Goal: Task Accomplishment & Management: Complete application form

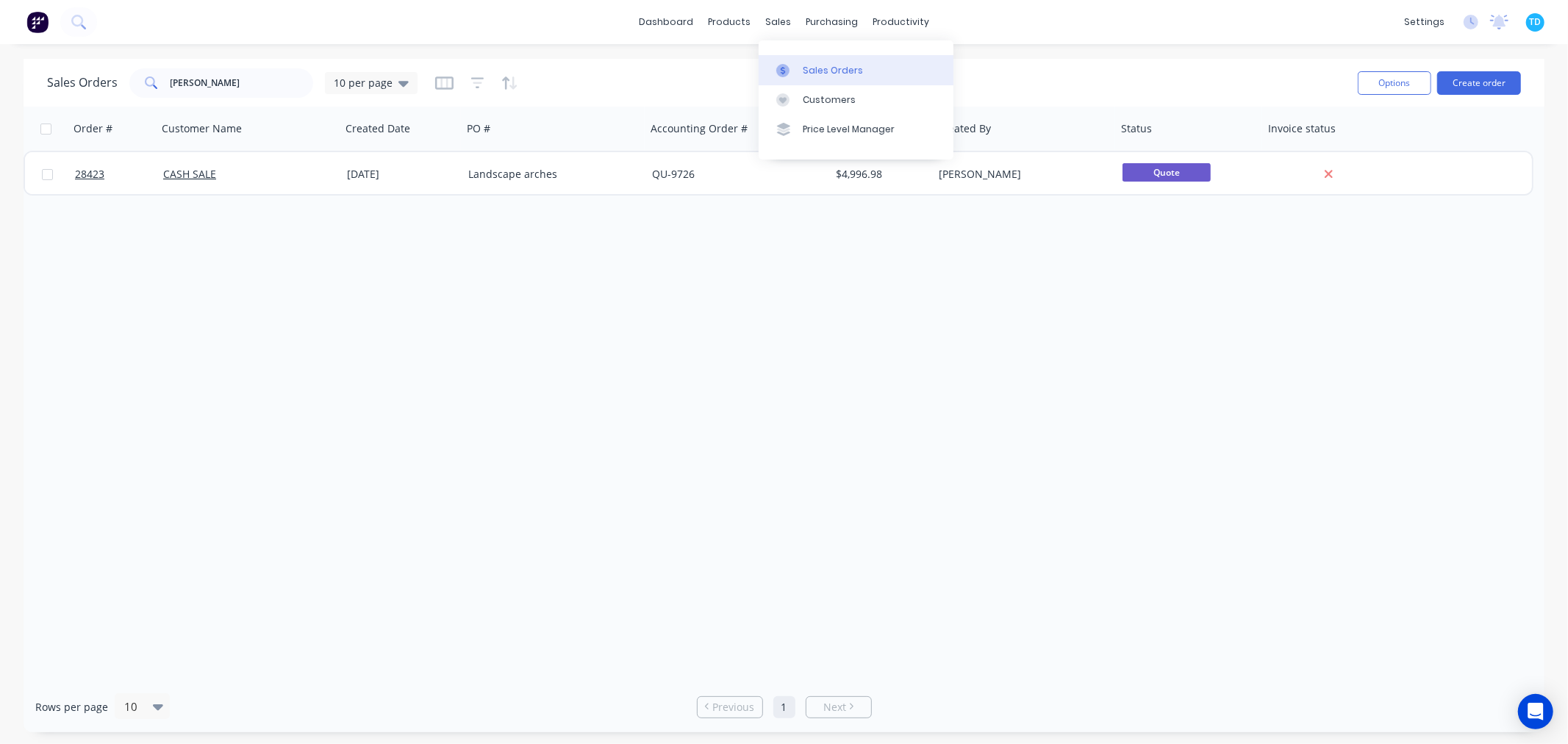
click at [841, 68] on div "Sales Orders" at bounding box center [833, 71] width 60 height 14
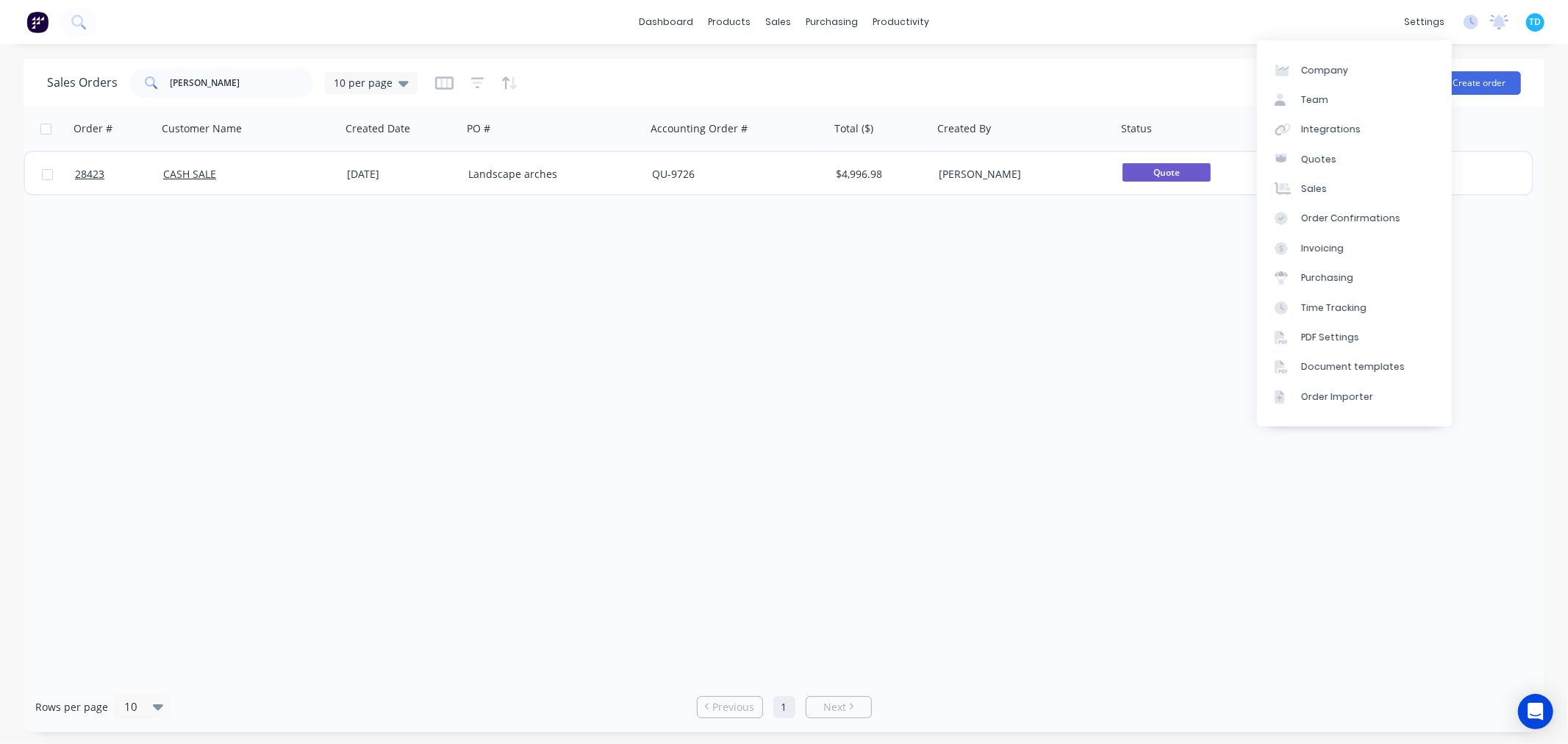
click at [1331, 523] on div "Order # Customer Name Created Date PO # Accounting Order # Total ($) Created By…" at bounding box center [784, 394] width 1521 height 575
click at [130, 92] on div "[PERSON_NAME]" at bounding box center [221, 82] width 184 height 29
drag, startPoint x: 223, startPoint y: 82, endPoint x: 171, endPoint y: 83, distance: 52.0
click at [171, 83] on input "[PERSON_NAME]" at bounding box center [242, 82] width 143 height 29
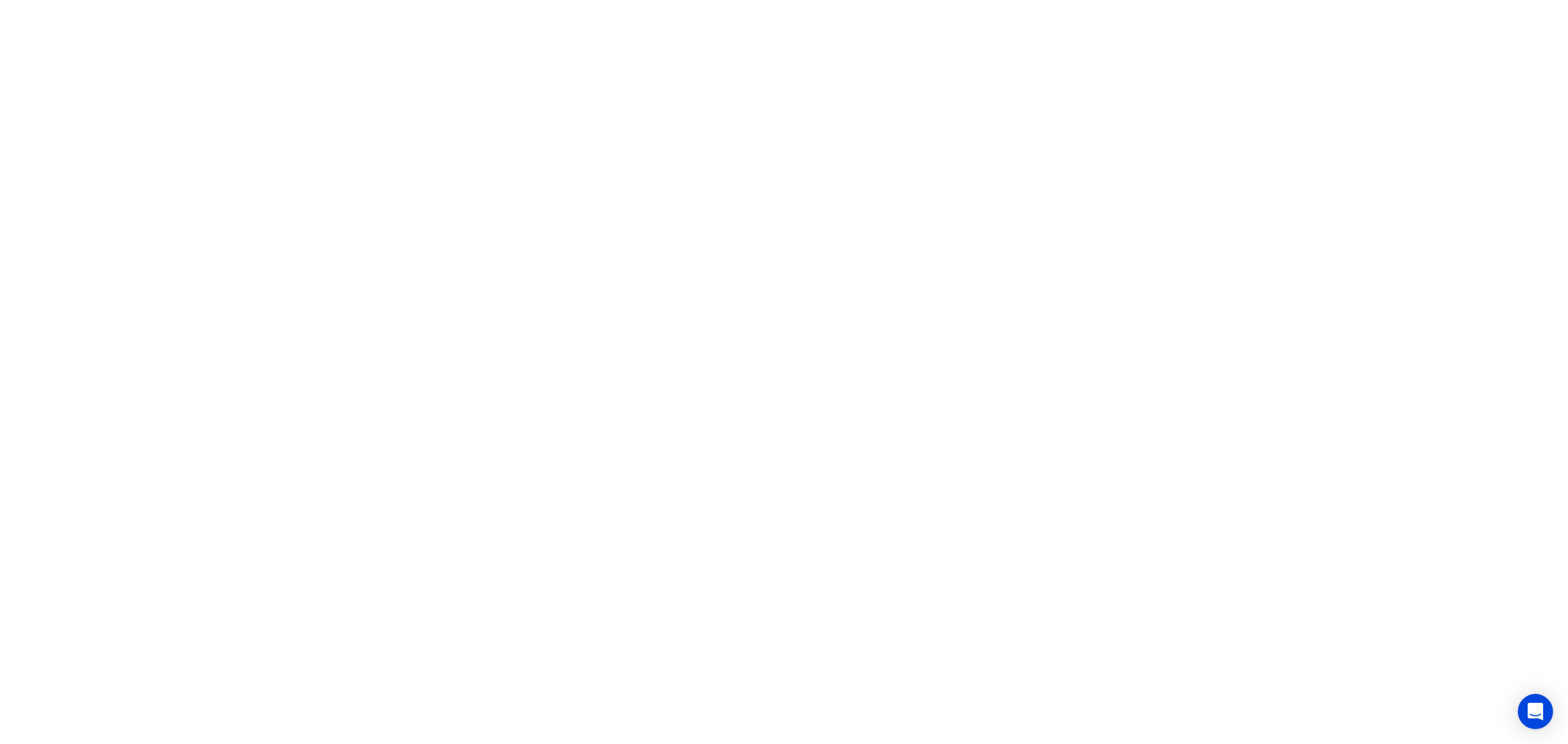
click at [450, 0] on html at bounding box center [784, 0] width 1568 height 0
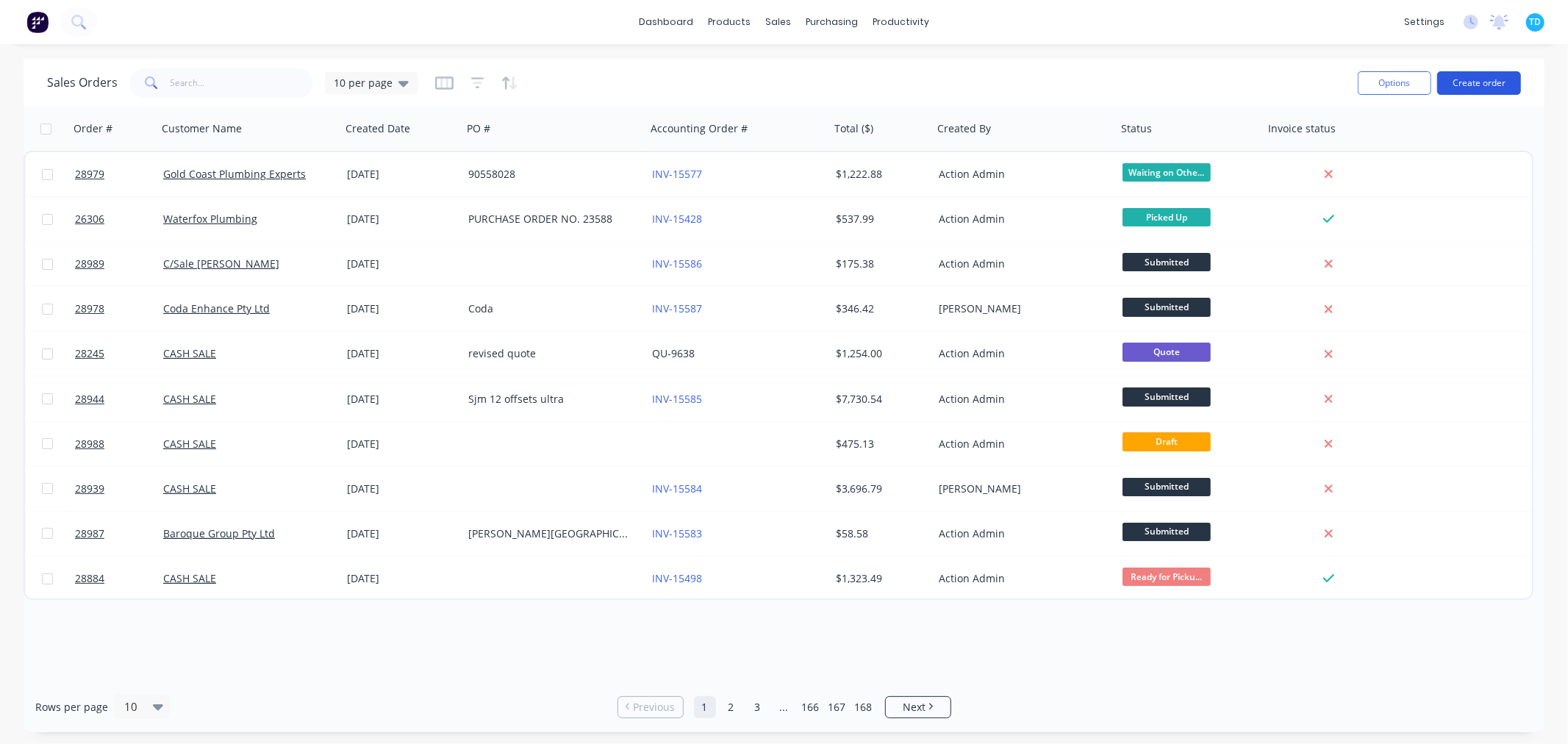
click at [1485, 80] on button "Create order" at bounding box center [1478, 83] width 83 height 24
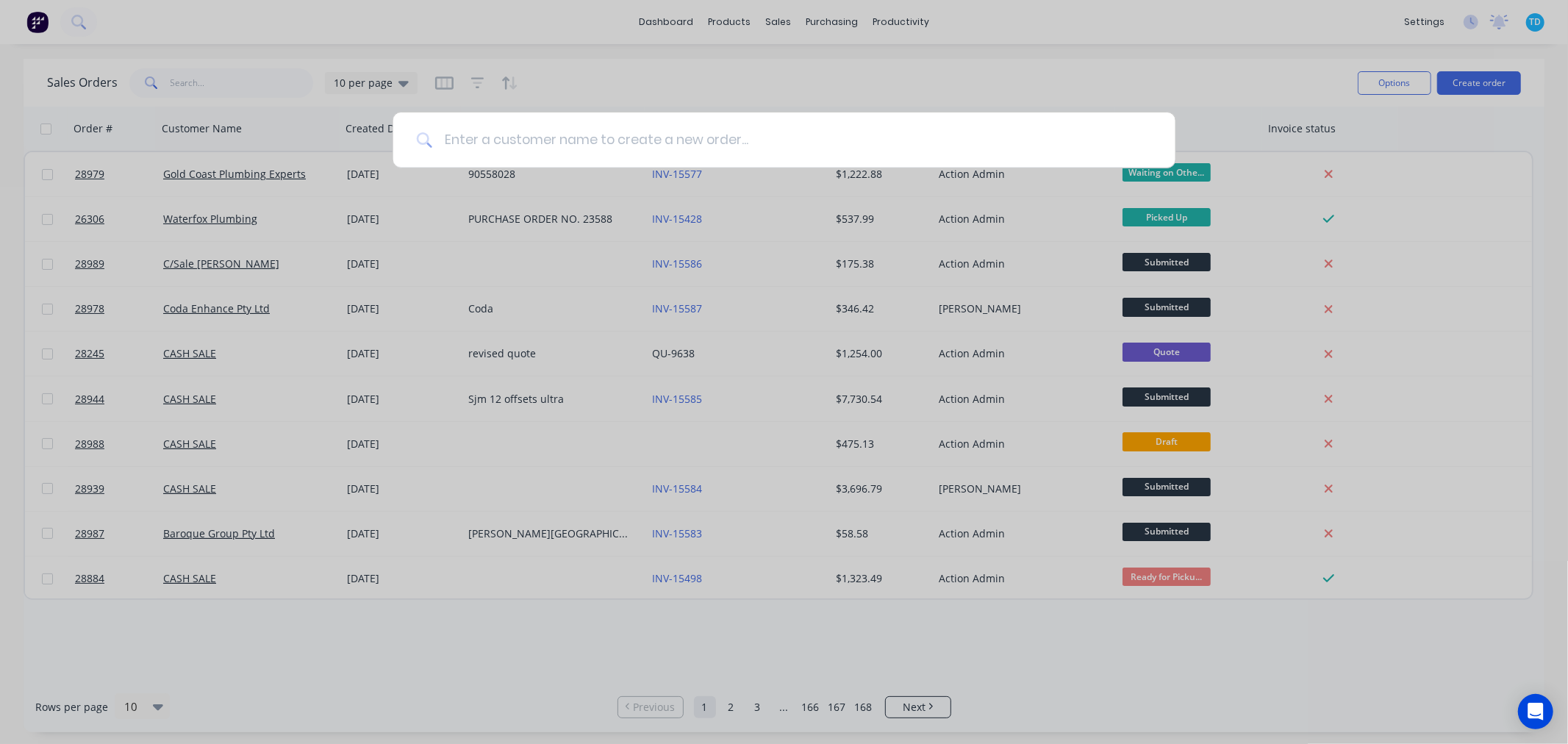
click at [557, 134] on input at bounding box center [792, 140] width 720 height 55
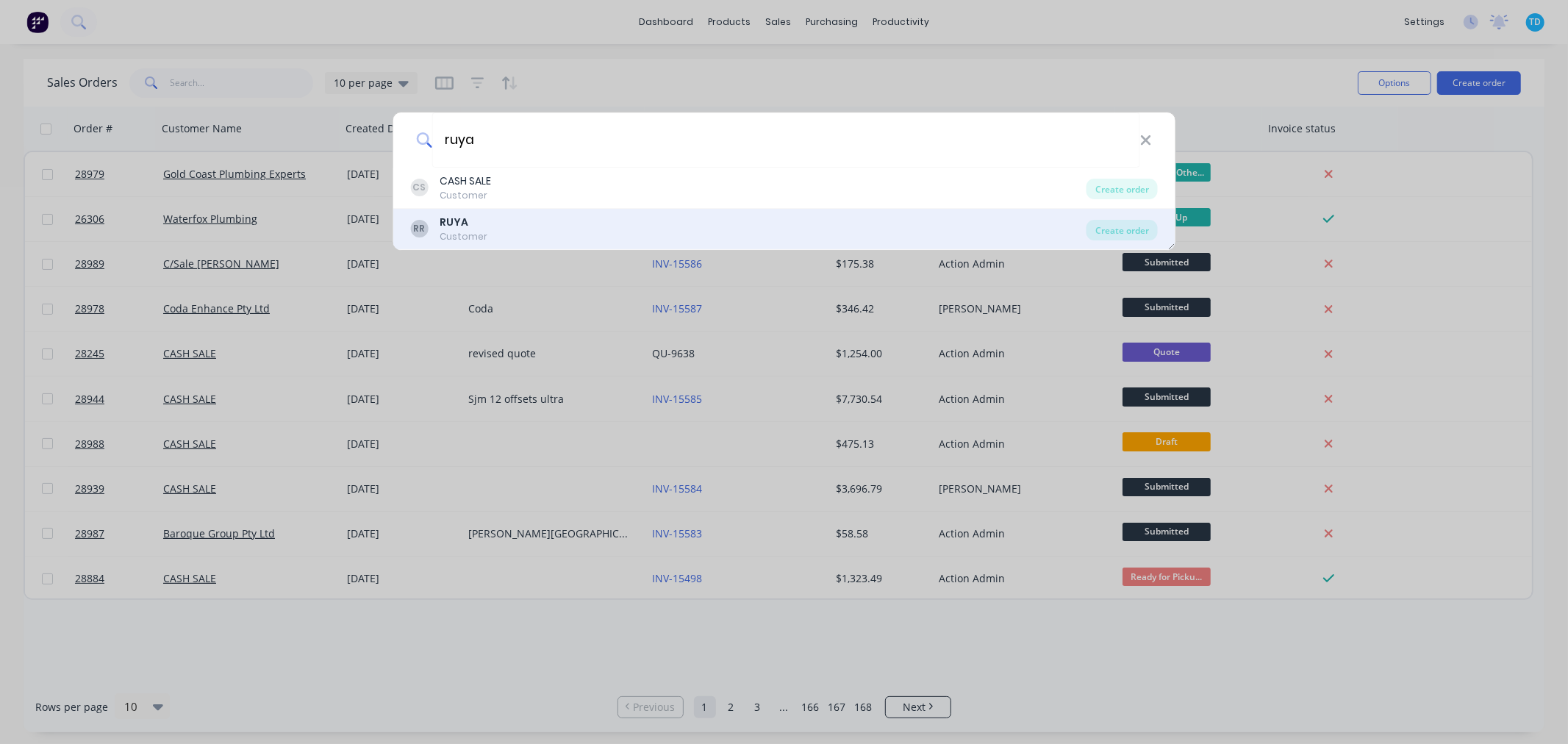
type input "ruya"
click at [445, 227] on b "RUYA" at bounding box center [454, 222] width 29 height 14
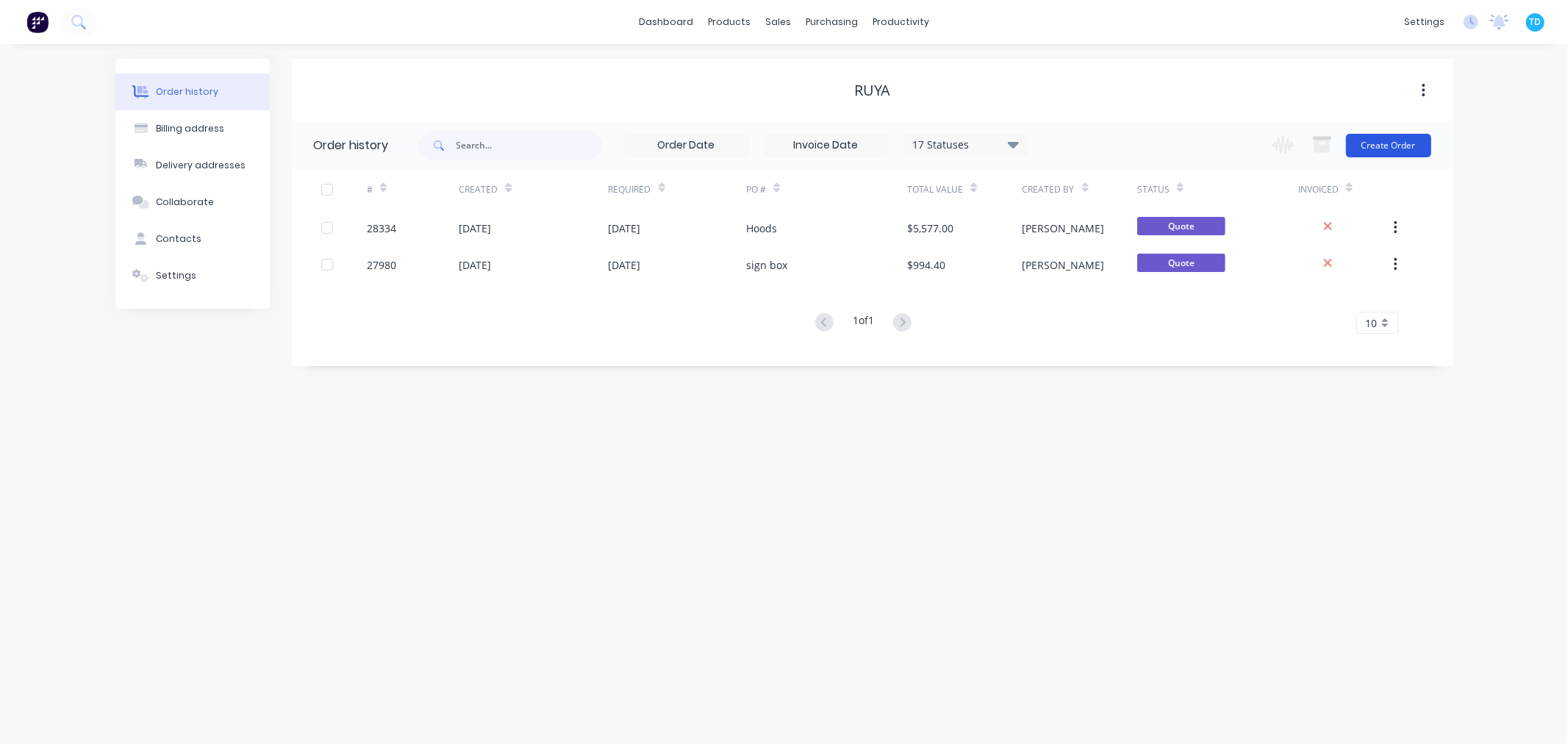
click at [1386, 143] on button "Create Order" at bounding box center [1389, 146] width 85 height 24
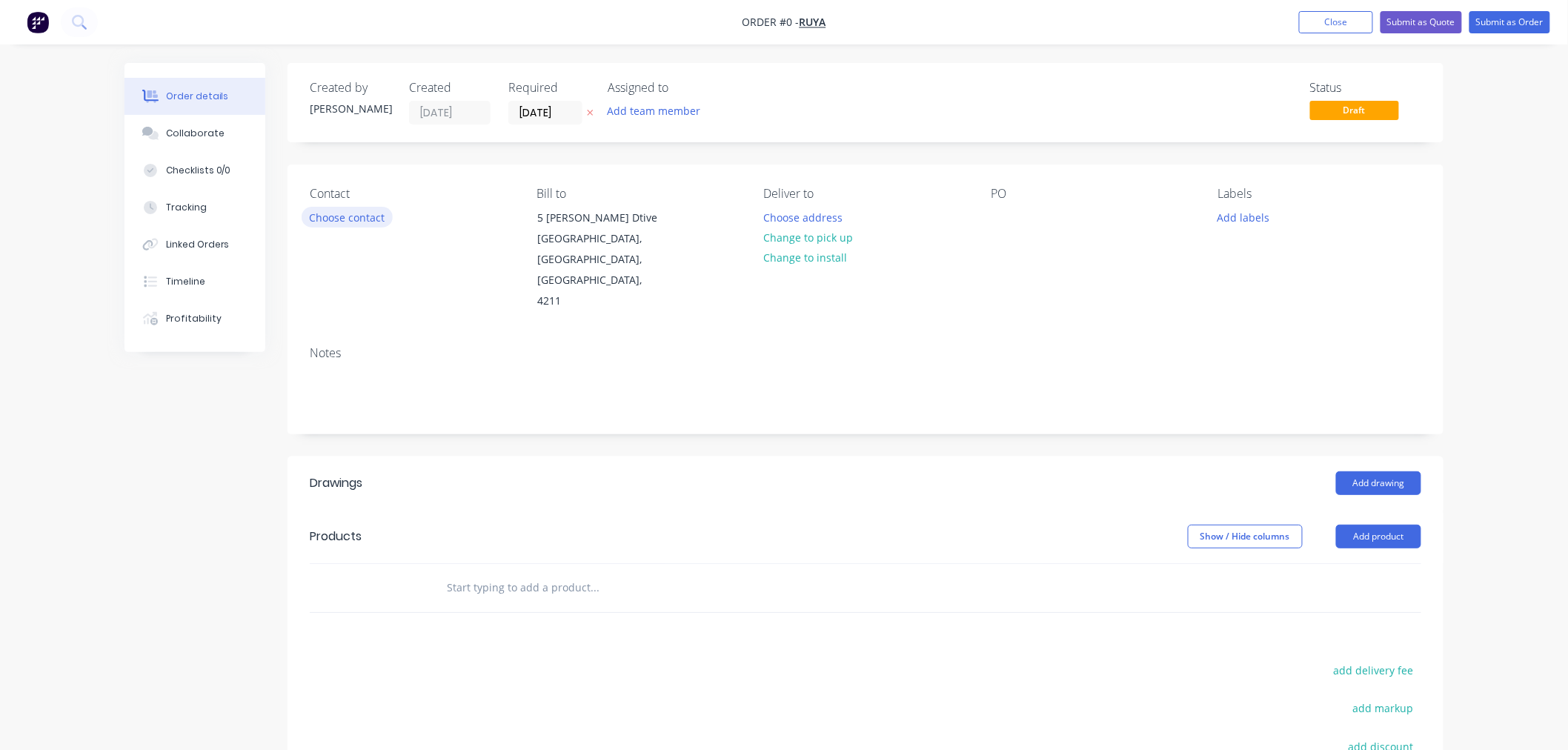
click at [348, 217] on button "Choose contact" at bounding box center [347, 217] width 91 height 20
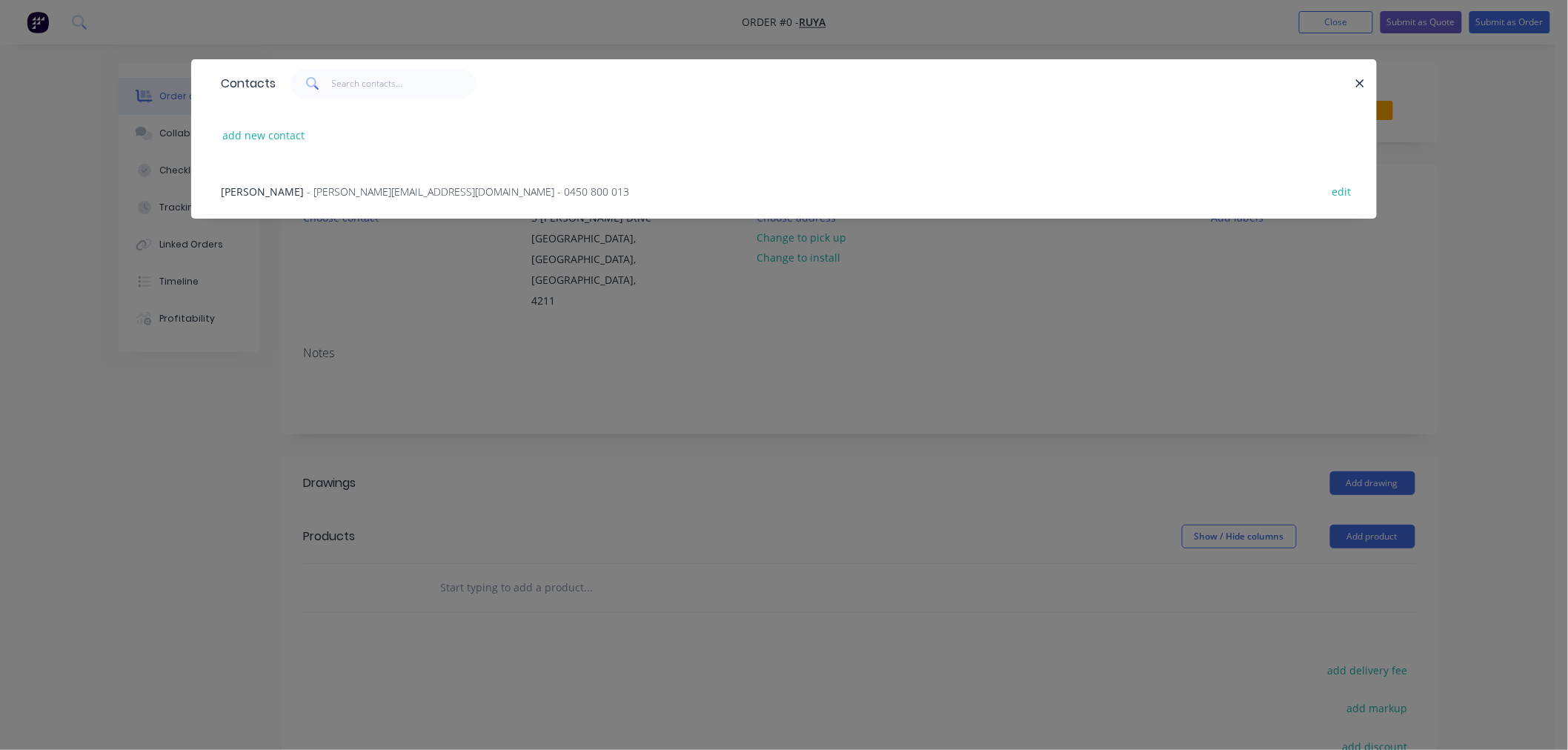
click at [275, 194] on span "Alex Prowse" at bounding box center [262, 191] width 83 height 14
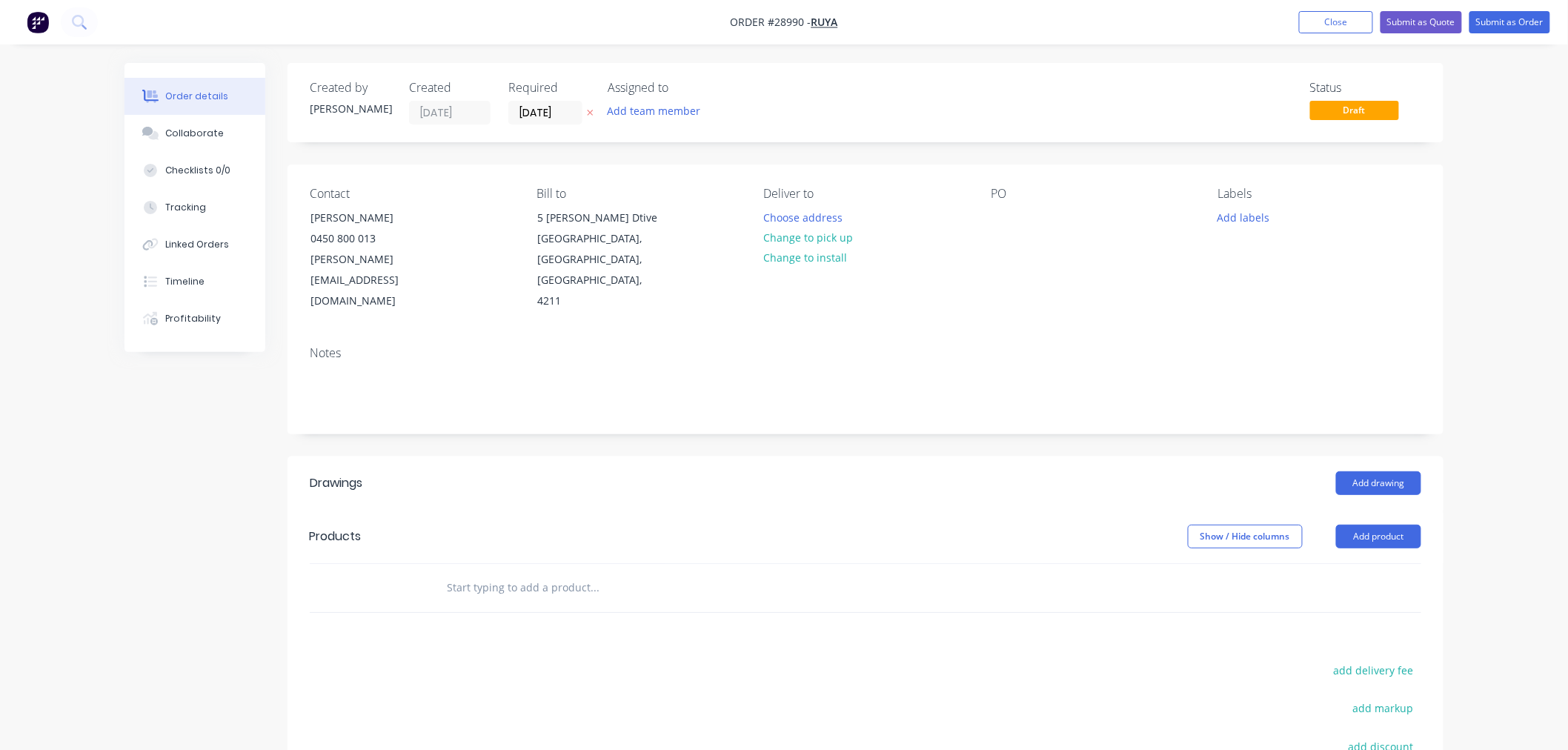
click at [1028, 220] on div "PO" at bounding box center [1092, 248] width 203 height 125
click at [1408, 524] on button "Add product" at bounding box center [1378, 536] width 85 height 24
click at [1334, 593] on div "Basic product" at bounding box center [1351, 604] width 114 height 22
click at [475, 601] on div at bounding box center [495, 612] width 123 height 22
click at [531, 626] on div at bounding box center [521, 637] width 151 height 22
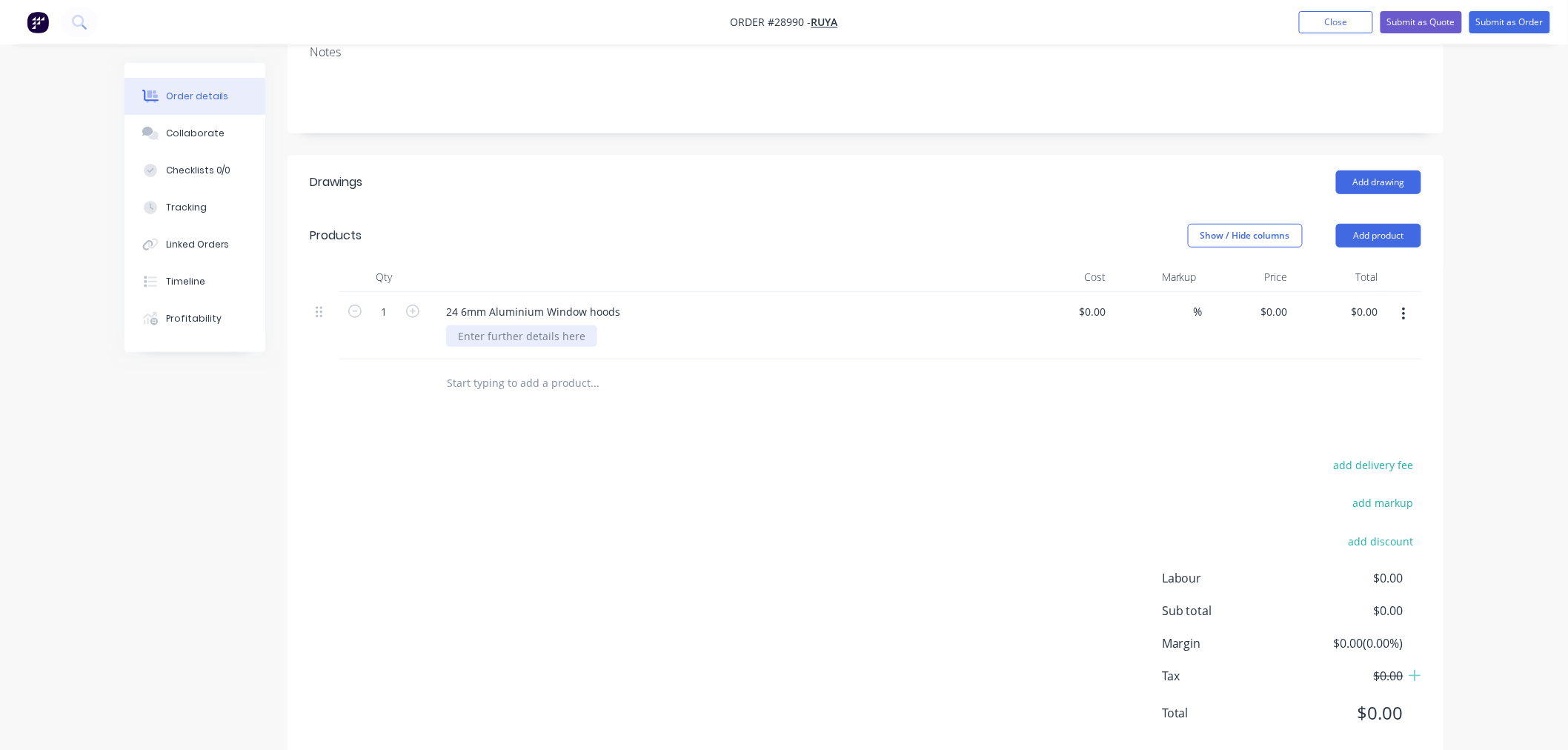
scroll to position [315, 0]
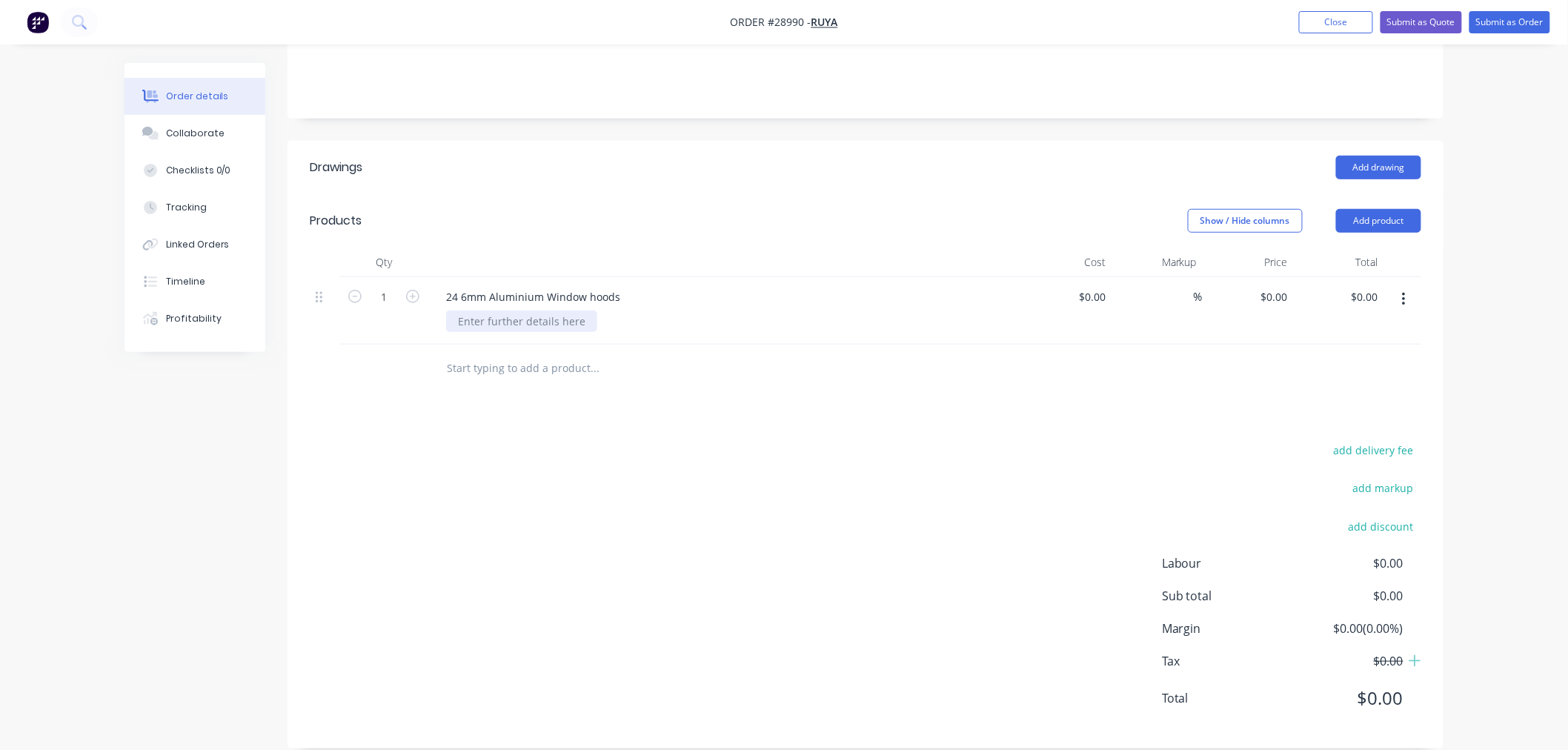
click at [536, 311] on div at bounding box center [521, 322] width 151 height 22
click at [457, 286] on div "24 6mm Aluminium Window hoods" at bounding box center [533, 297] width 198 height 22
click at [496, 311] on div at bounding box center [521, 322] width 151 height 22
click at [517, 311] on div at bounding box center [521, 322] width 151 height 22
click at [634, 390] on div "Drawings Add drawing Products Show / Hide columns Add product Qty Cost Markup P…" at bounding box center [865, 444] width 1156 height 607
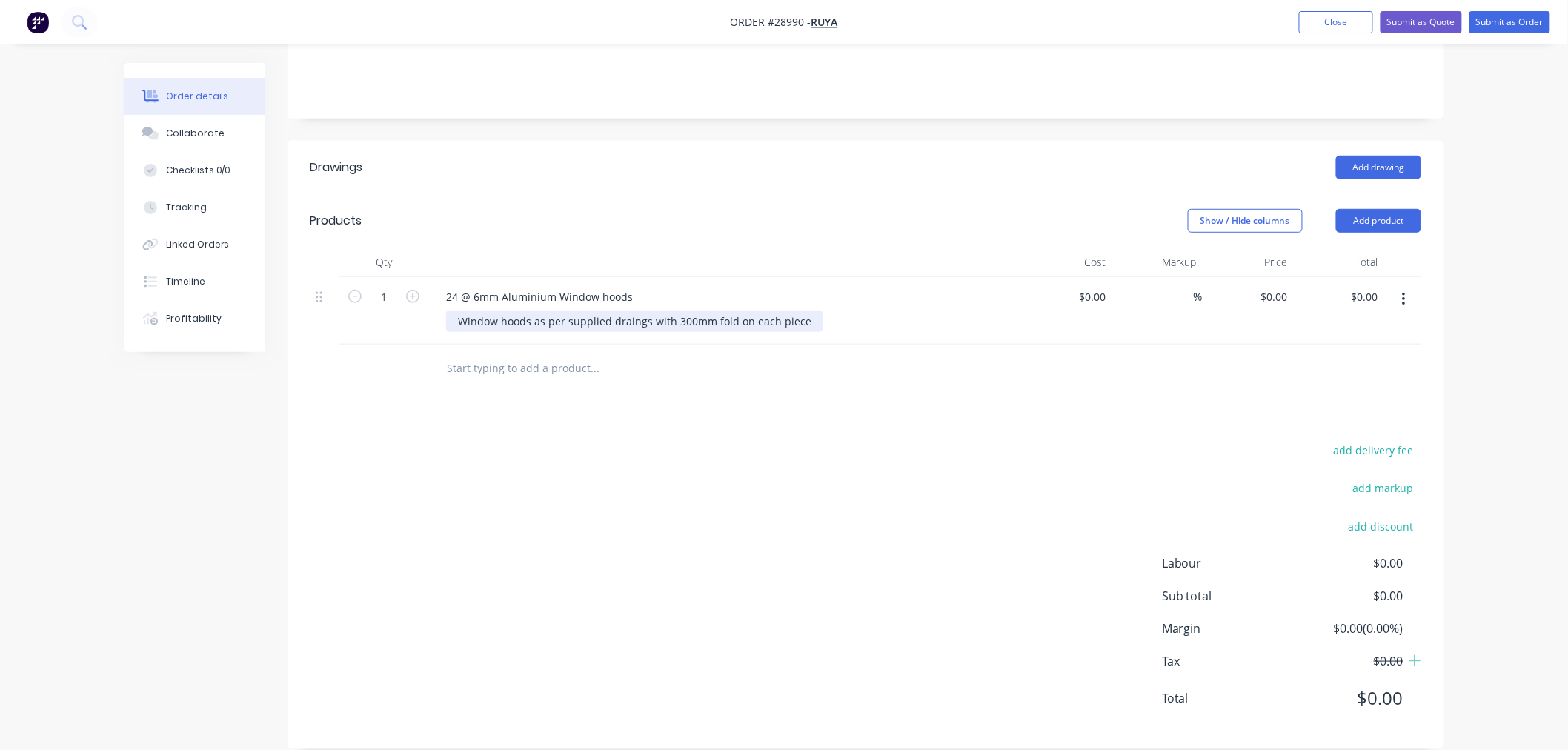
click at [633, 311] on div "Window hoods as per supplied draings with 300mm fold on each piece" at bounding box center [634, 322] width 377 height 22
click at [623, 311] on div "Window hoods as per supplied draings with 300mm fold on each piece" at bounding box center [634, 322] width 377 height 22
click at [723, 440] on div "add delivery fee add markup add discount Labour $0.00 Sub total $0.00 Margin $0…" at bounding box center [865, 583] width 1111 height 286
click at [1102, 286] on input at bounding box center [1095, 297] width 34 height 22
type input "$14,305.20"
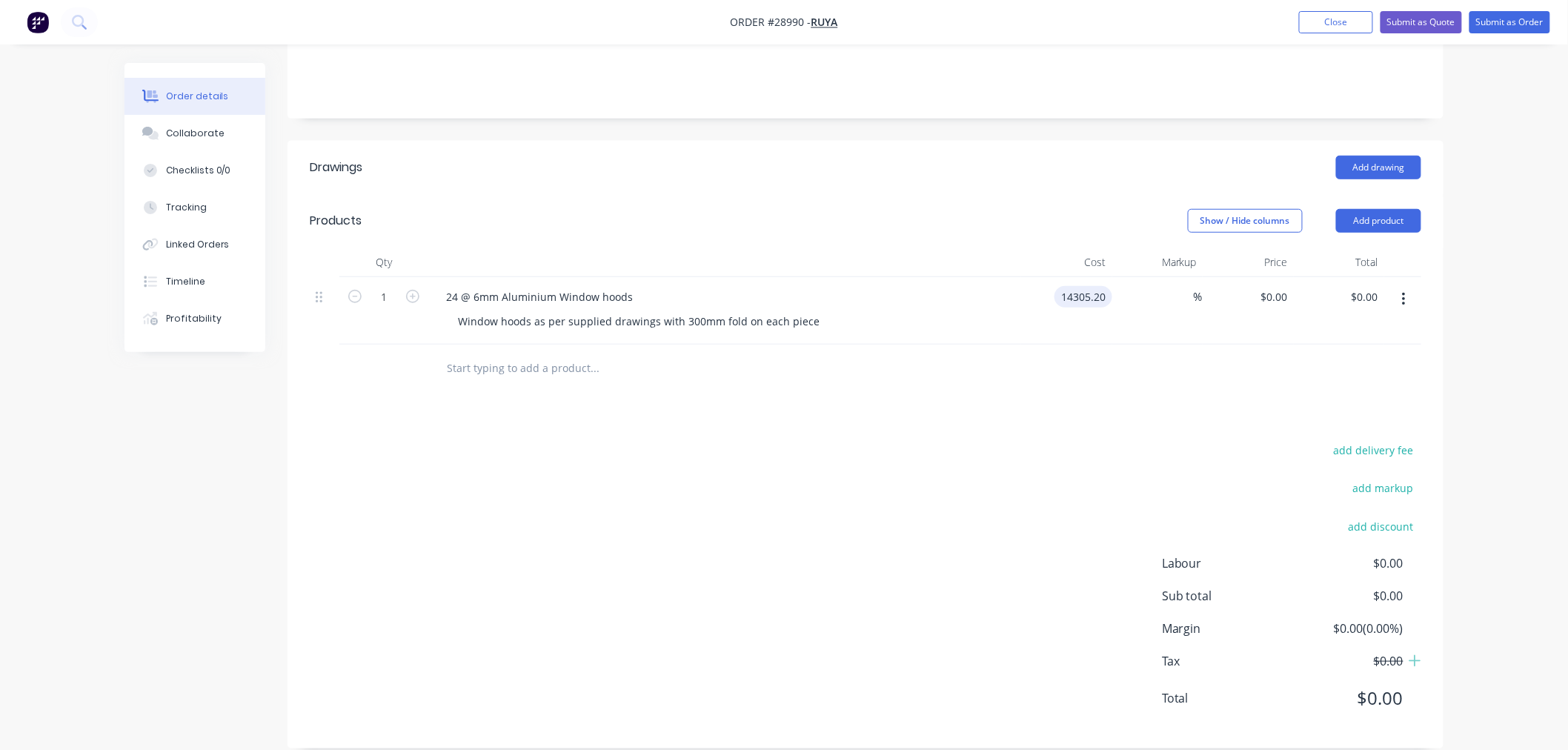
type input "$14,305.20"
click at [1077, 366] on div at bounding box center [865, 368] width 1111 height 48
click at [1055, 394] on div "Drawings Add drawing Products Show / Hide columns Add product Qty Cost Markup P…" at bounding box center [865, 444] width 1156 height 607
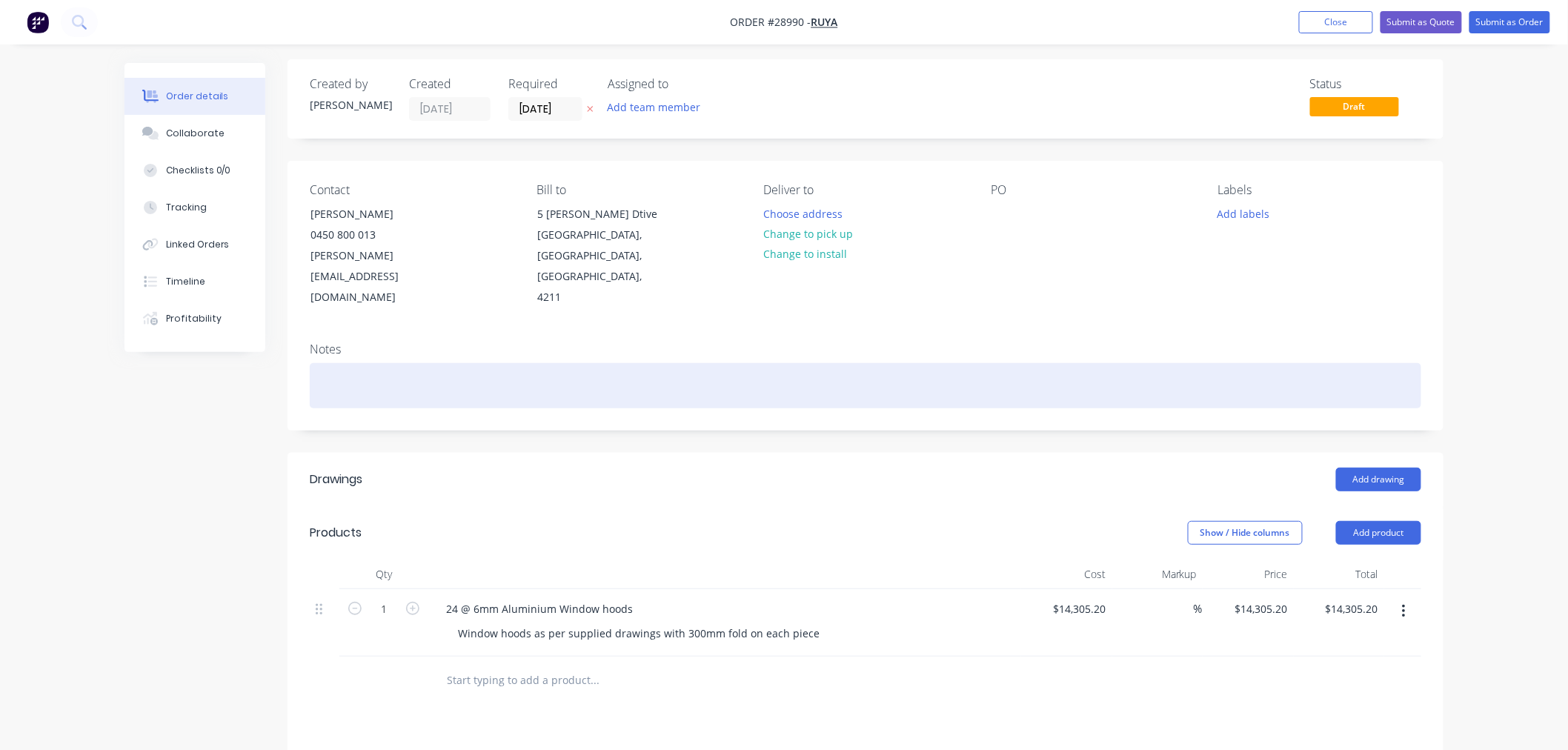
scroll to position [0, 0]
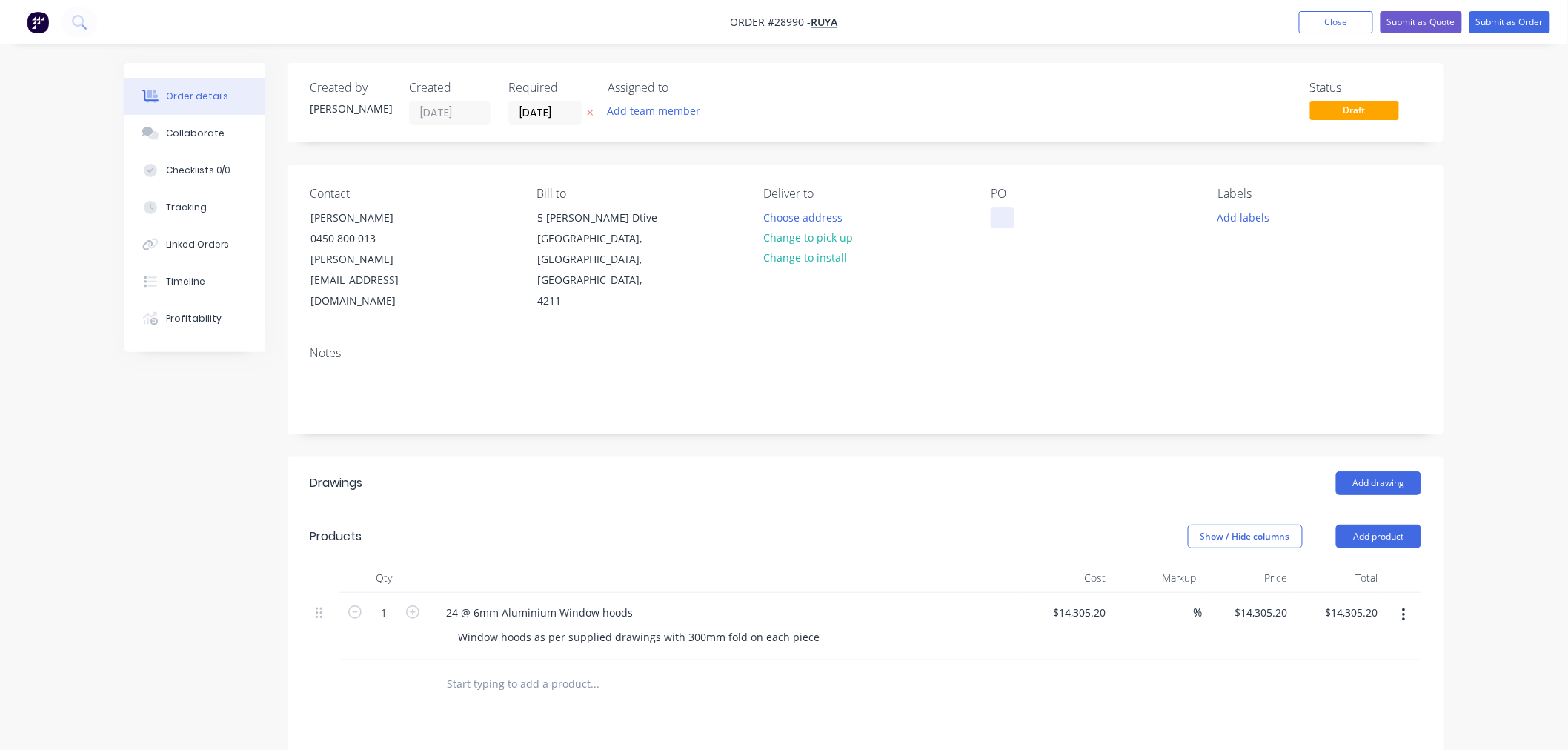
click at [998, 209] on div at bounding box center [1002, 217] width 24 height 22
click at [1152, 346] on div "Notes" at bounding box center [865, 353] width 1111 height 14
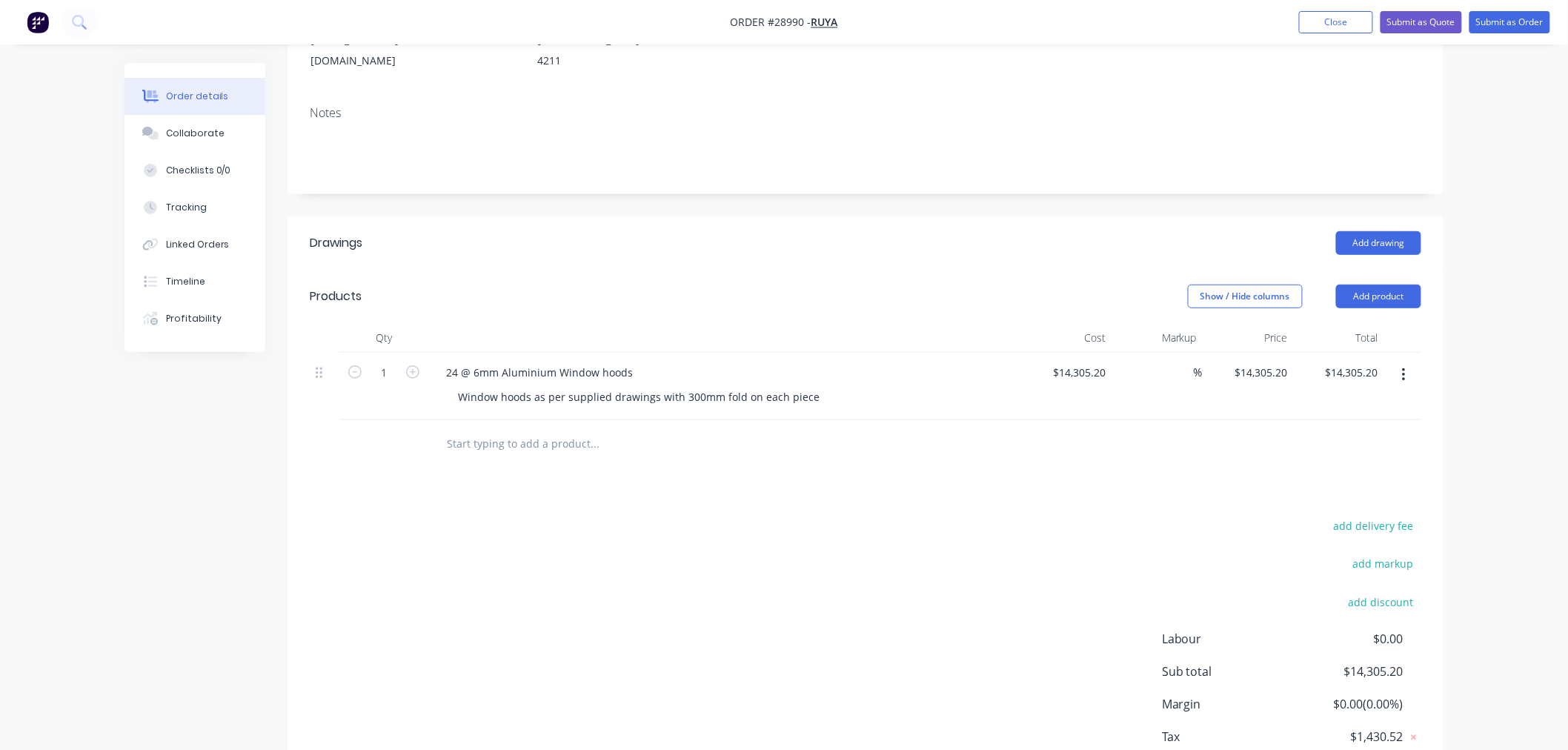
scroll to position [315, 0]
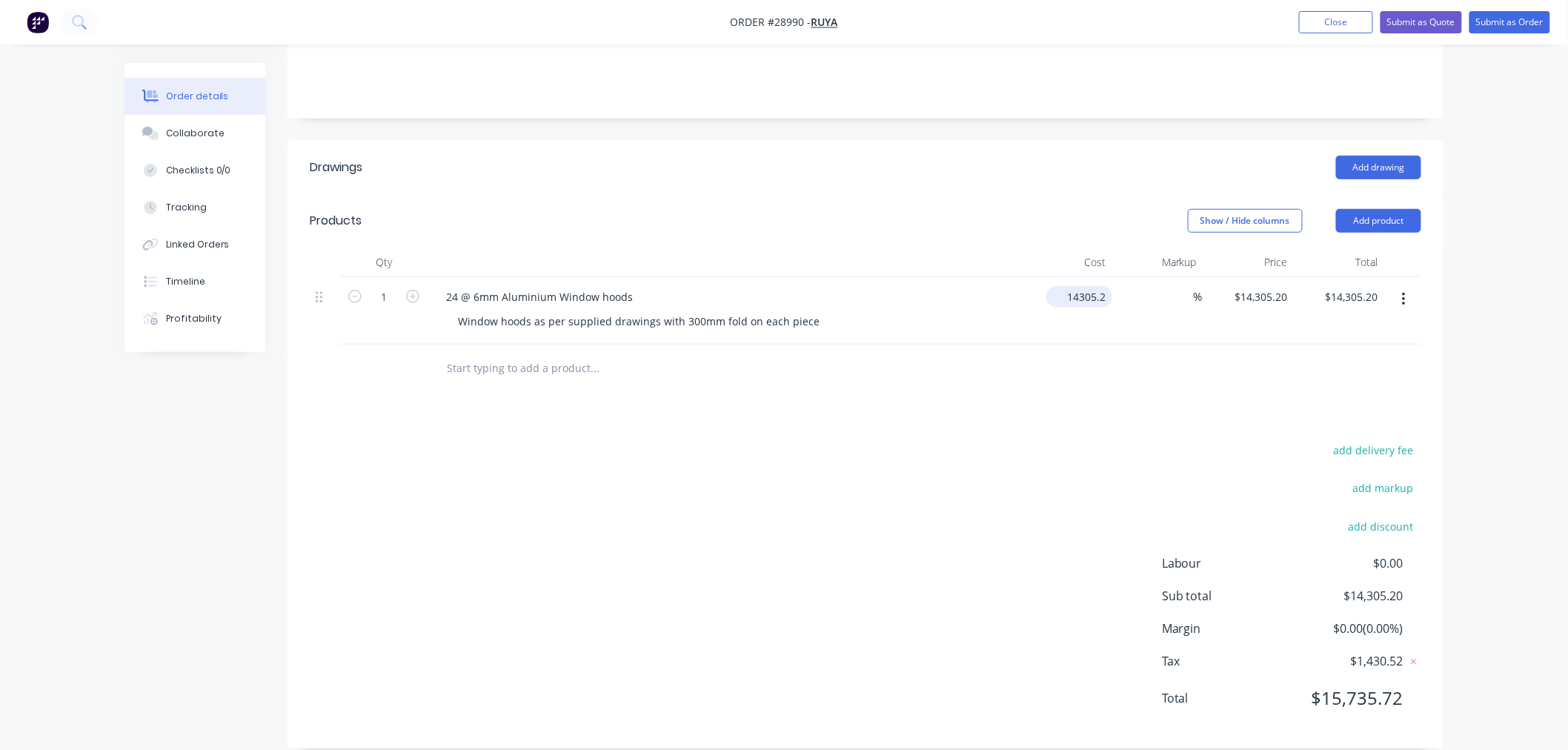
click at [1104, 286] on input "14305.2" at bounding box center [1082, 297] width 60 height 22
type input "$14,940.36"
click at [1060, 440] on div "add delivery fee add markup add discount Labour $0.00 Sub total $14,305.20 Marg…" at bounding box center [865, 583] width 1111 height 286
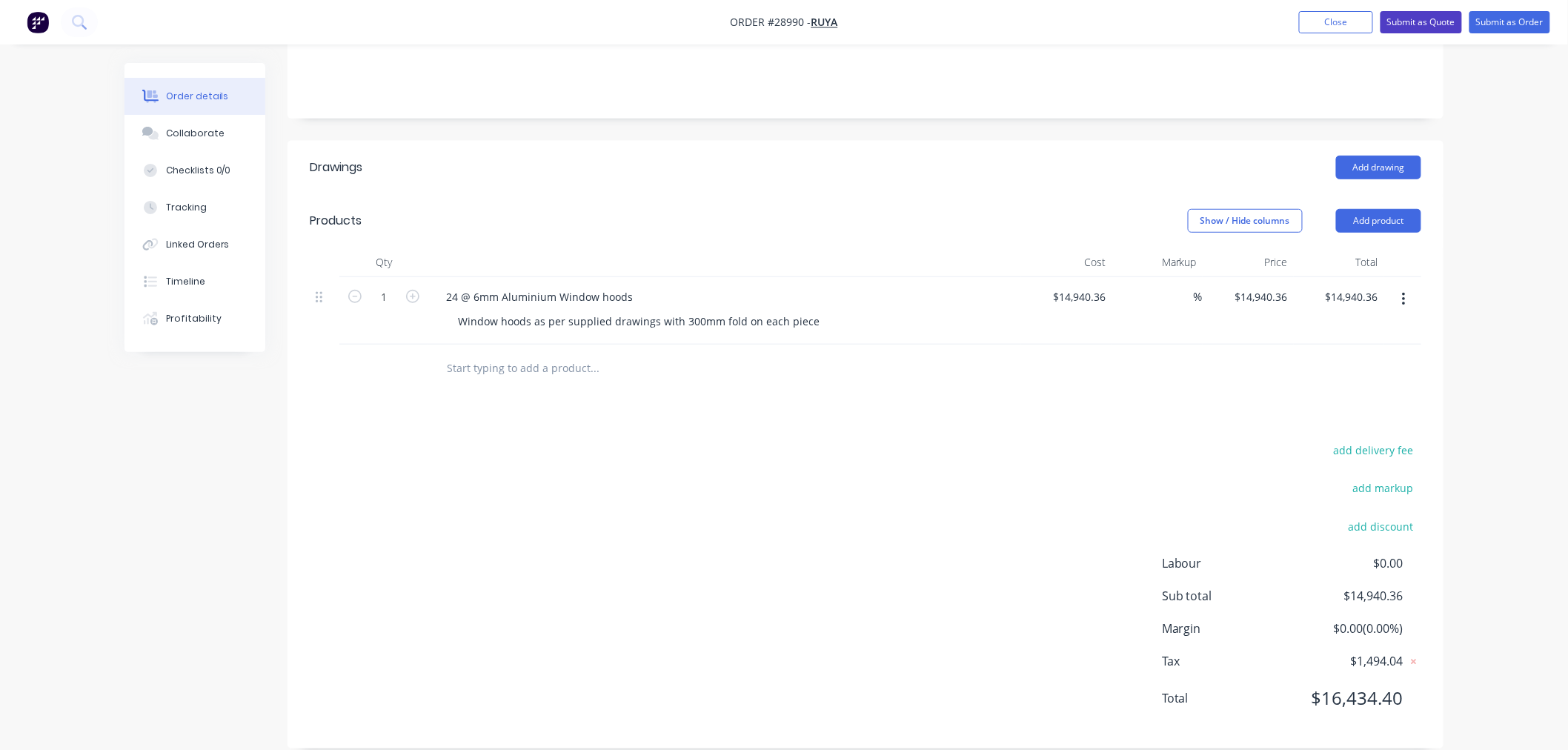
click at [1428, 23] on button "Submit as Quote" at bounding box center [1421, 22] width 81 height 22
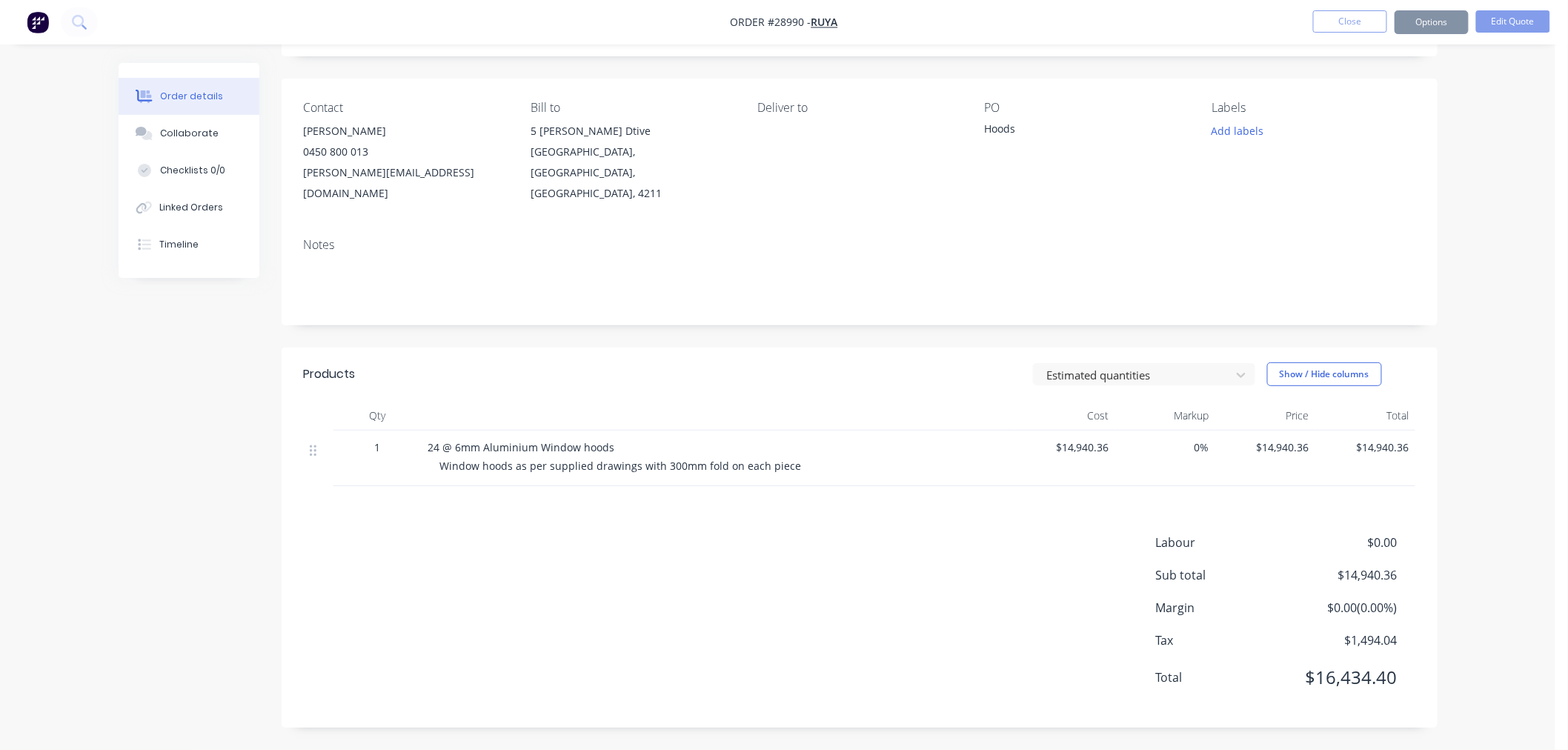
scroll to position [0, 0]
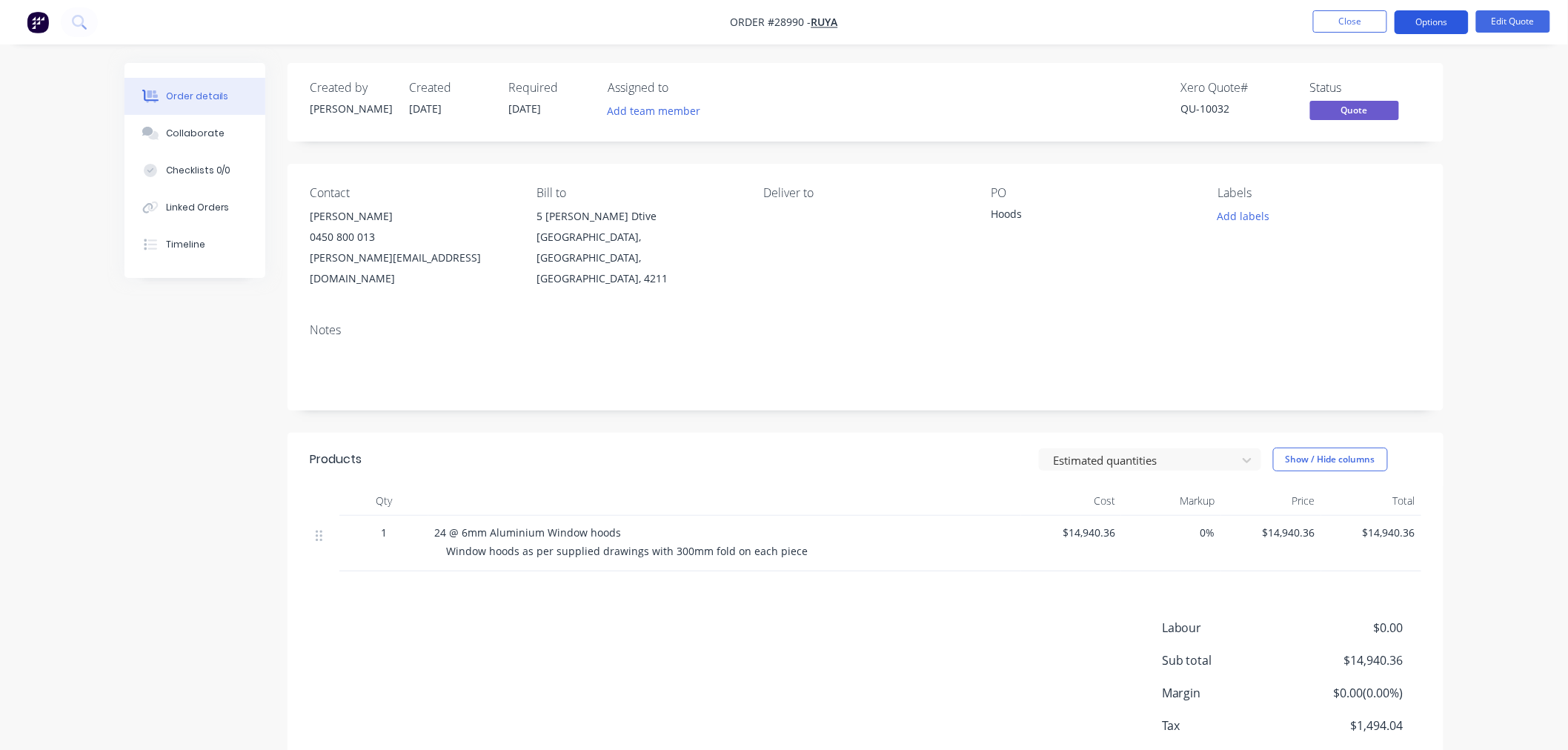
click at [1425, 33] on button "Options" at bounding box center [1431, 22] width 74 height 24
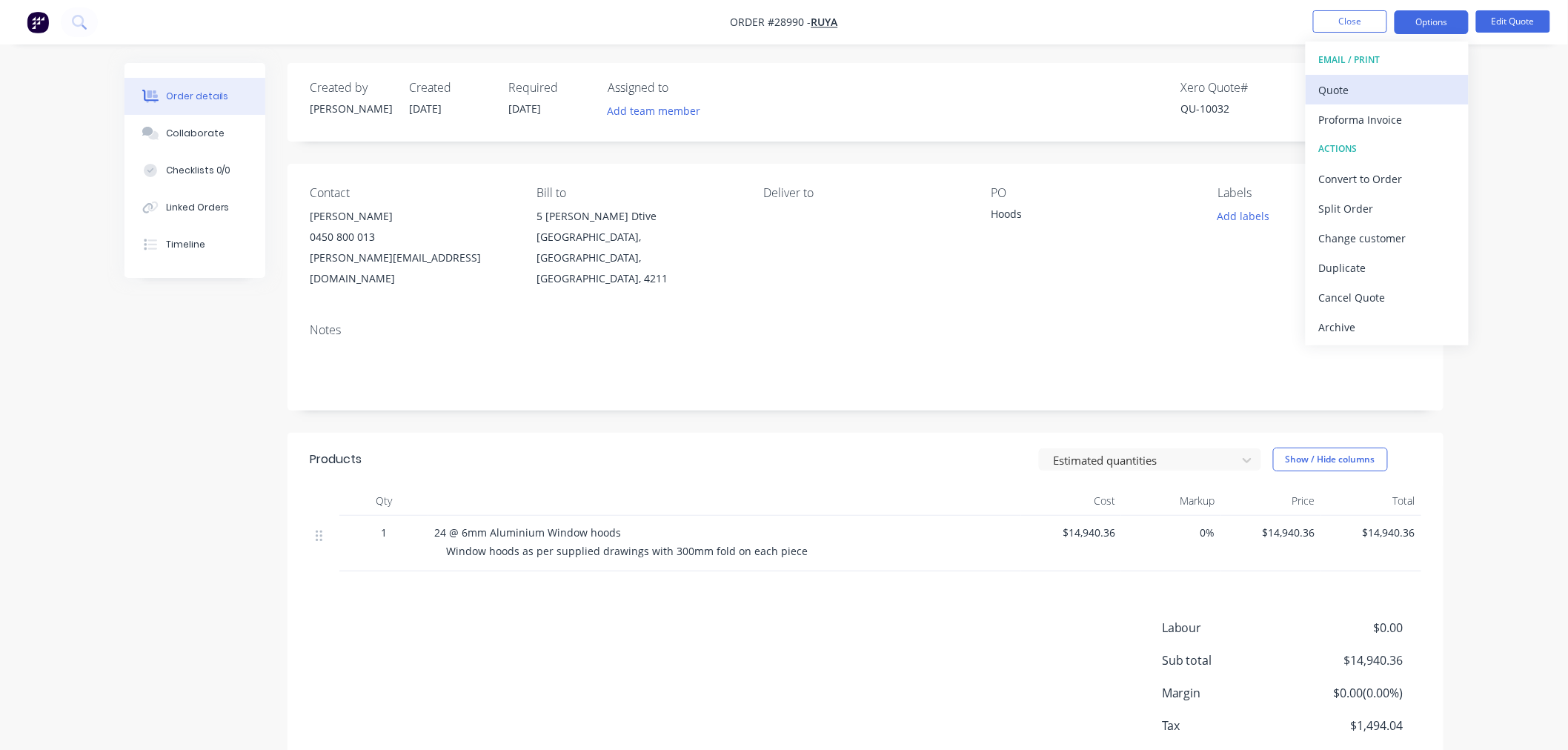
click at [1381, 92] on div "Quote" at bounding box center [1386, 90] width 136 height 22
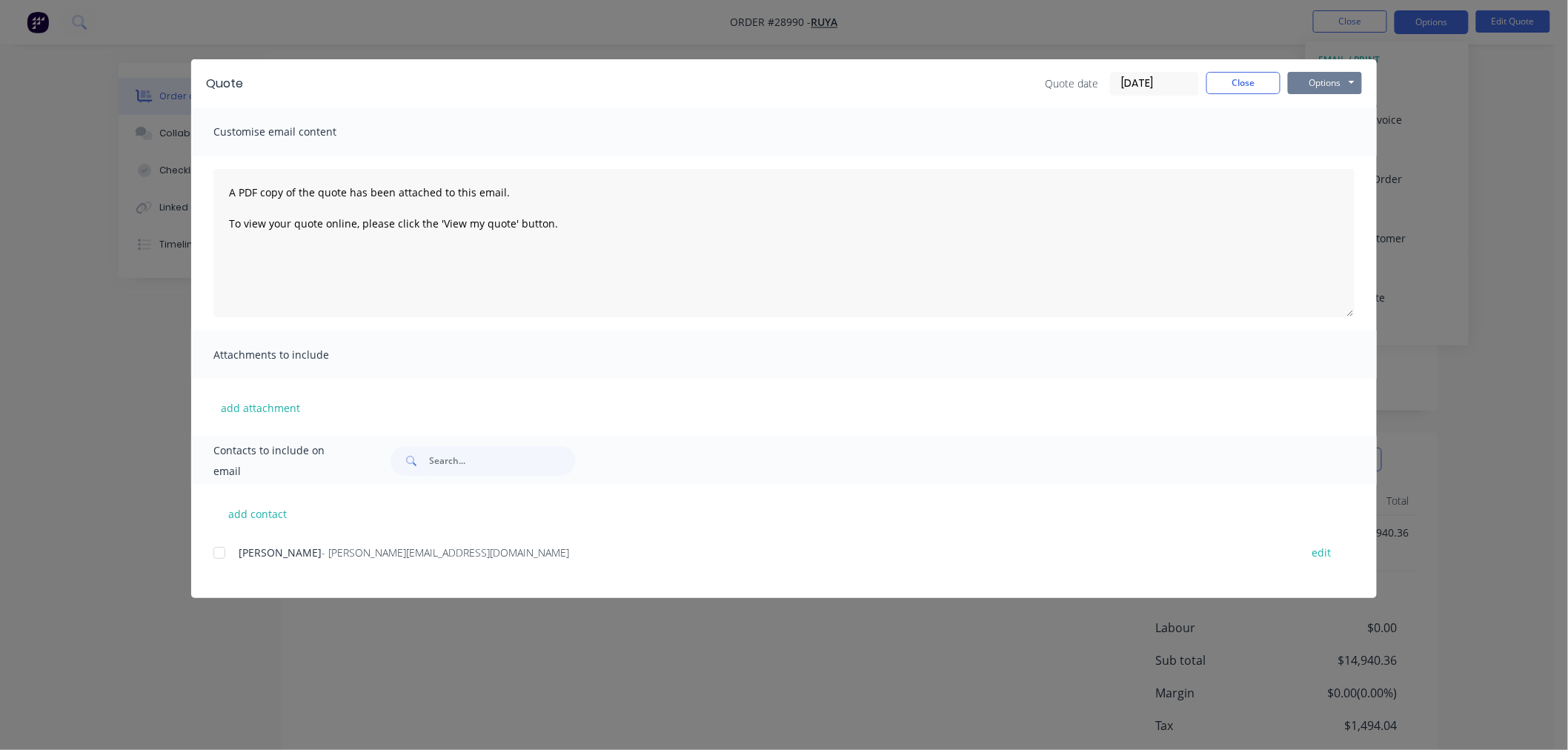
click at [1317, 85] on button "Options" at bounding box center [1324, 83] width 74 height 22
click at [1322, 135] on button "Print" at bounding box center [1335, 133] width 95 height 25
click at [1234, 76] on button "Close" at bounding box center [1243, 83] width 74 height 22
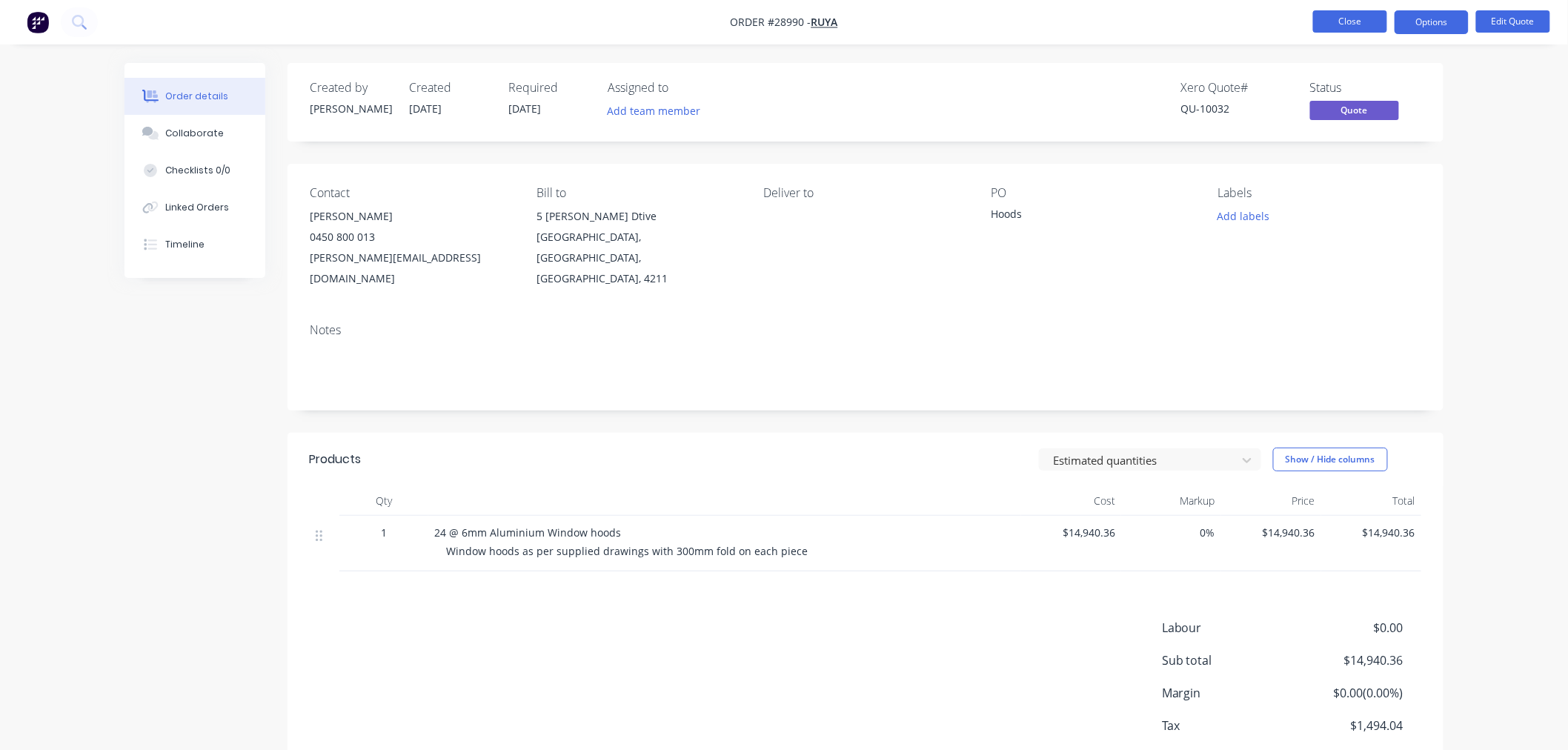
click at [1327, 19] on button "Close" at bounding box center [1350, 21] width 74 height 22
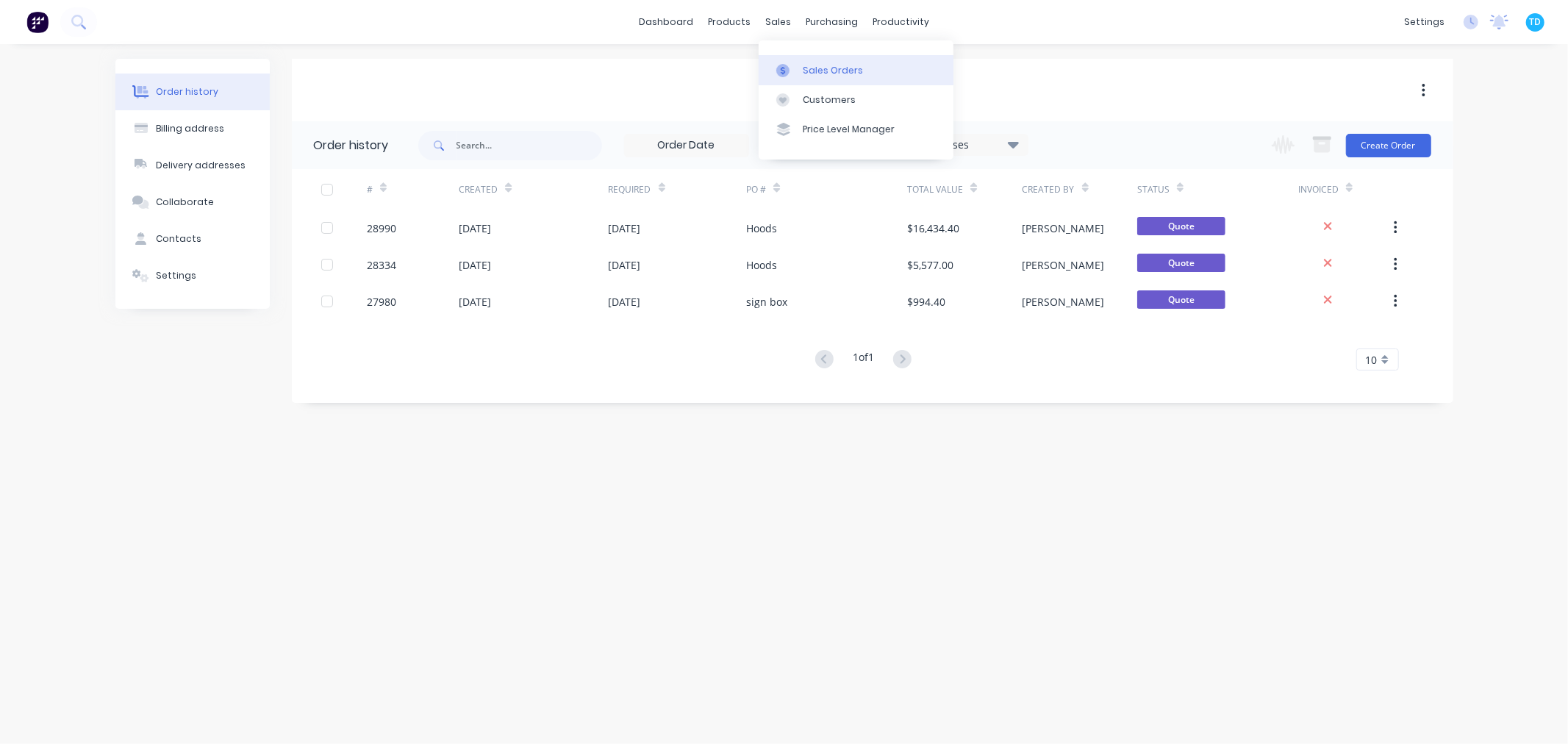
click at [805, 71] on div "Sales Orders" at bounding box center [833, 71] width 60 height 14
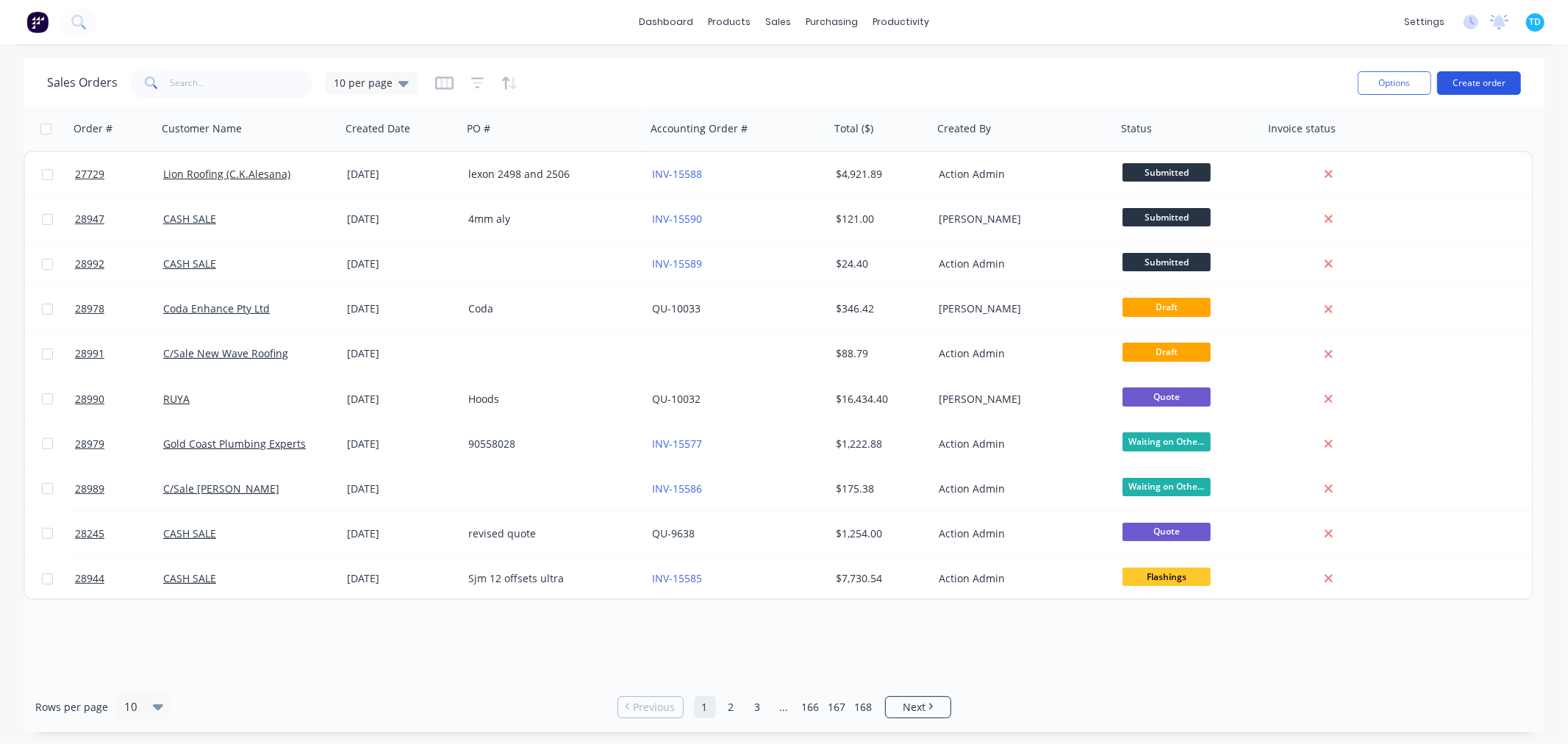
click at [1486, 77] on button "Create order" at bounding box center [1478, 83] width 83 height 24
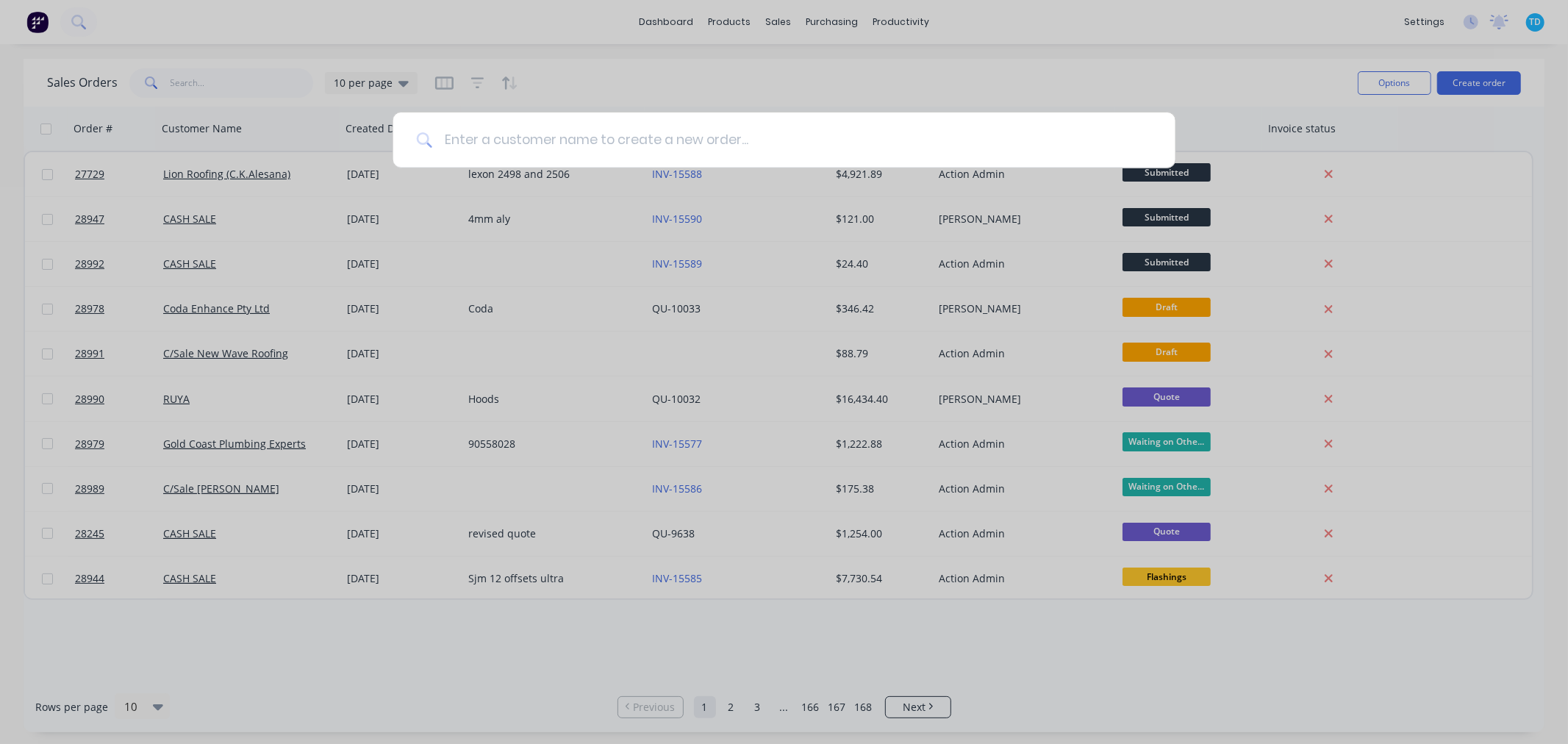
click at [692, 140] on input at bounding box center [792, 140] width 720 height 55
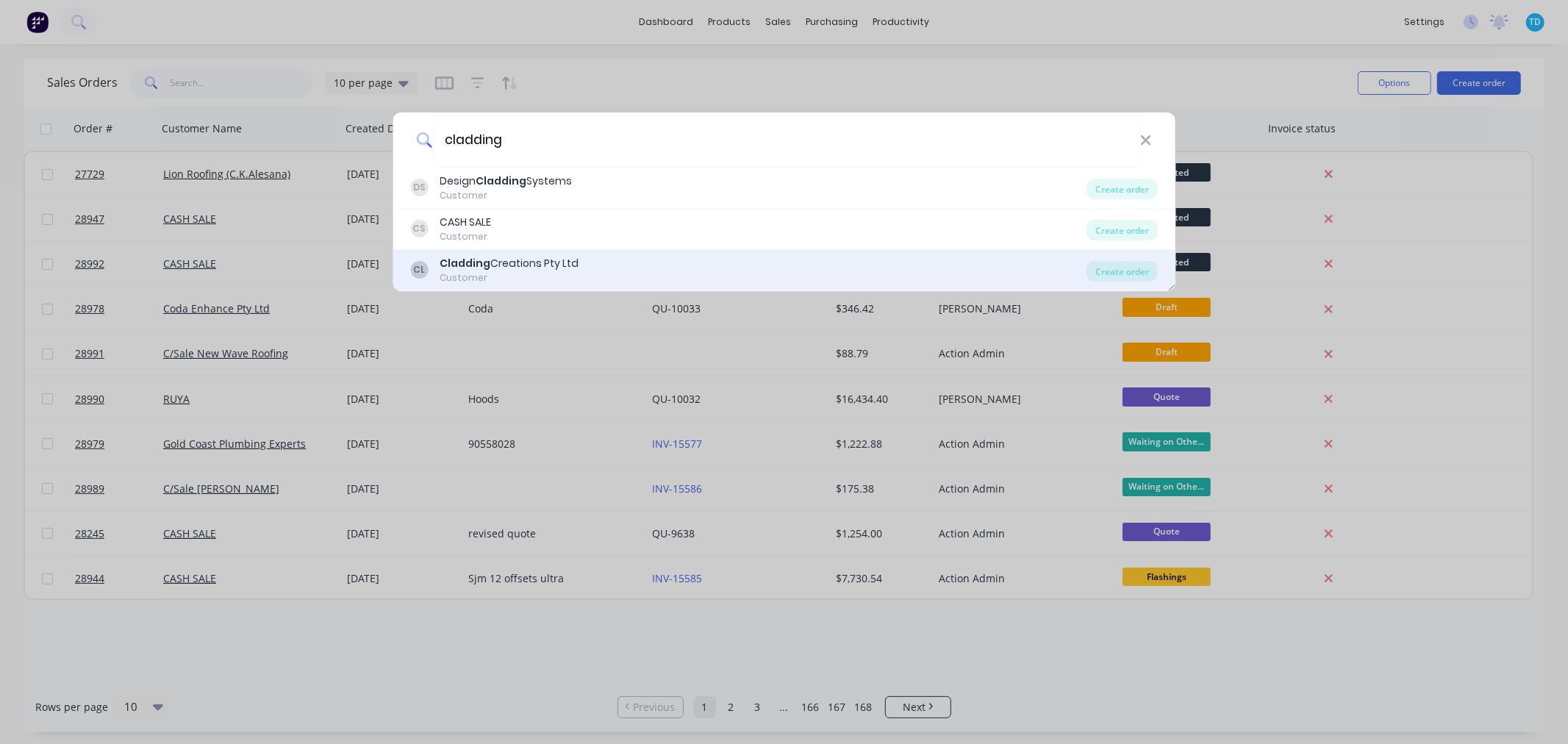
type input "cladding"
click at [570, 251] on div "CL Cladding Creations Pty Ltd Customer Create order" at bounding box center [784, 270] width 783 height 41
click at [547, 268] on div "Cladding Creations Pty Ltd" at bounding box center [508, 263] width 139 height 15
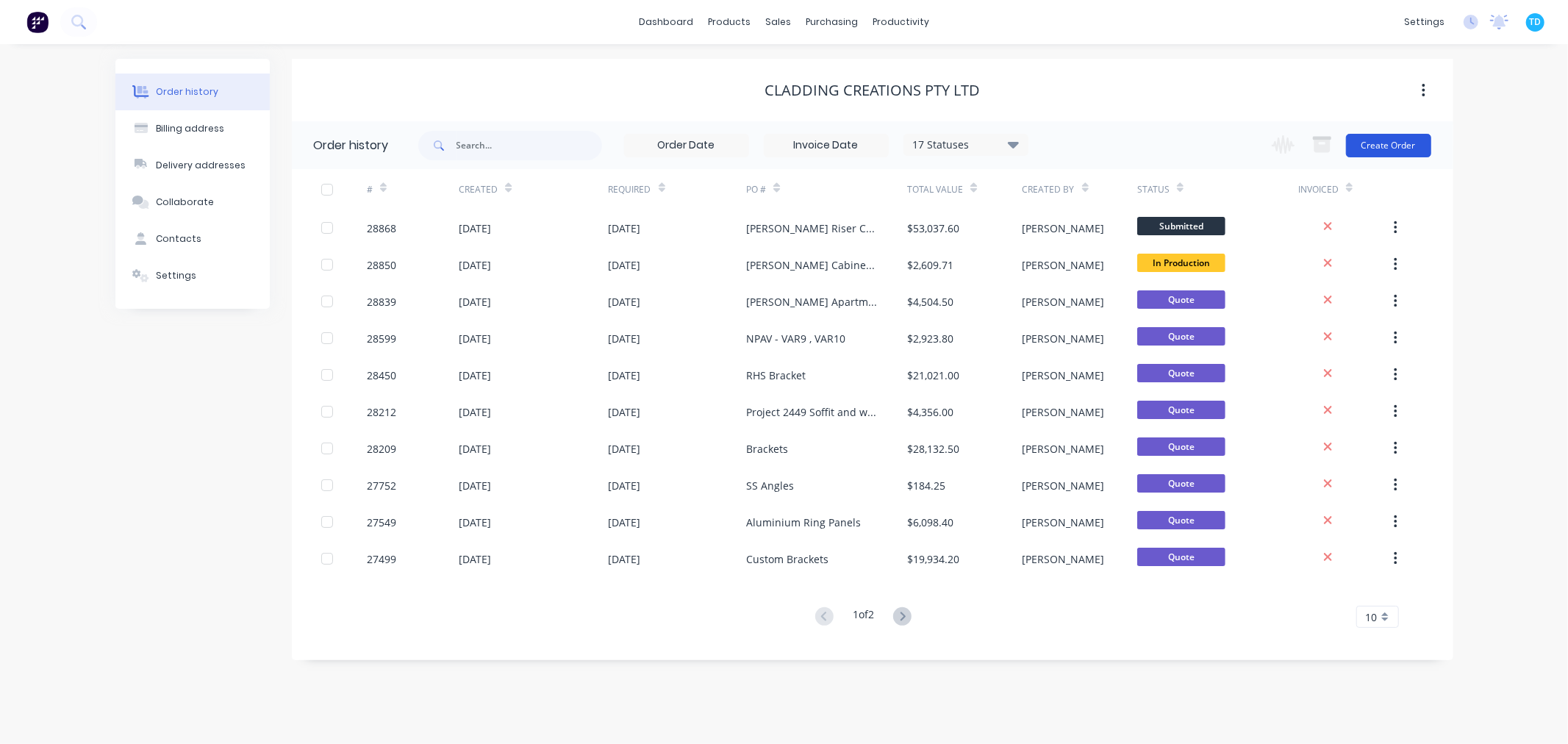
click at [1408, 144] on button "Create Order" at bounding box center [1389, 146] width 85 height 24
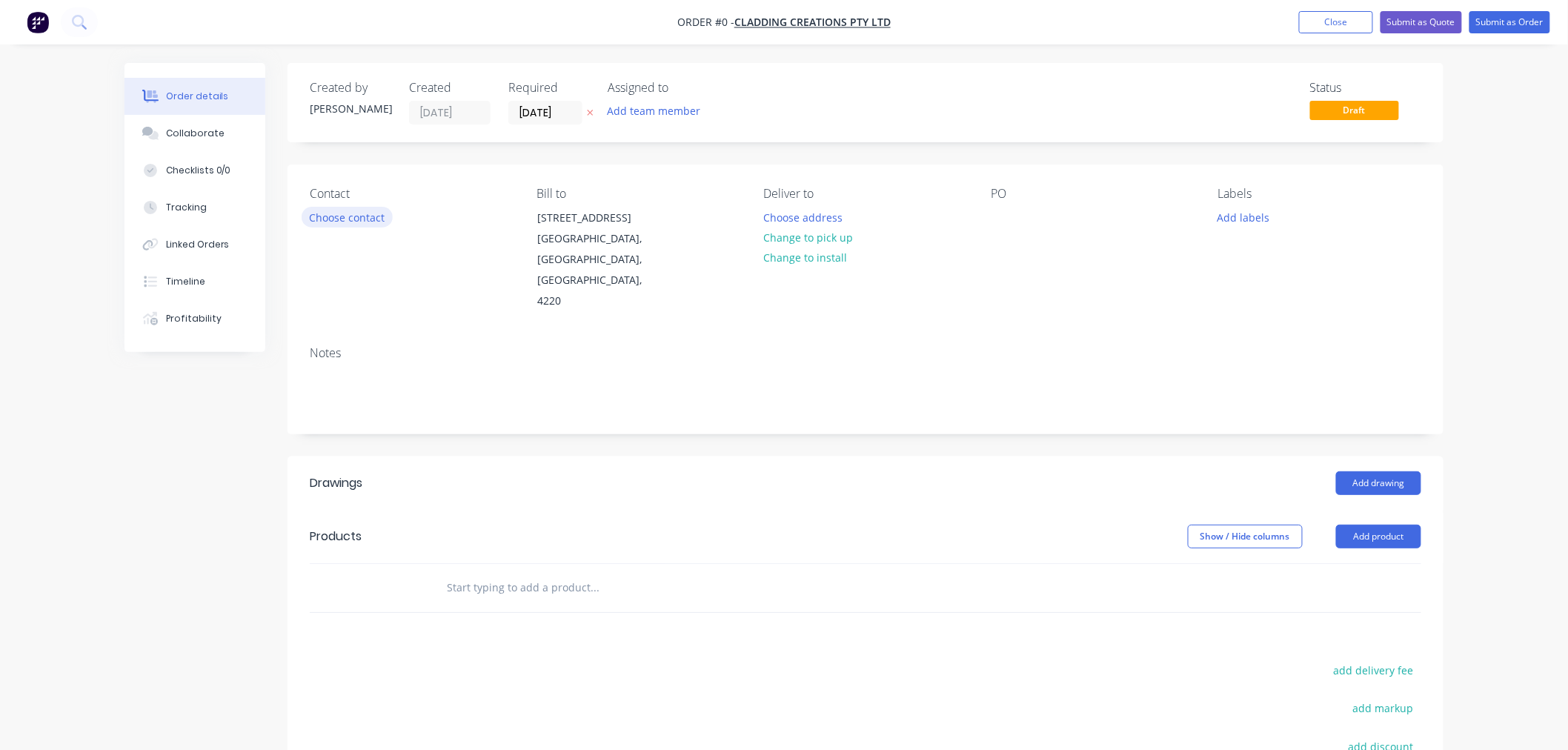
click at [363, 211] on button "Choose contact" at bounding box center [347, 217] width 91 height 20
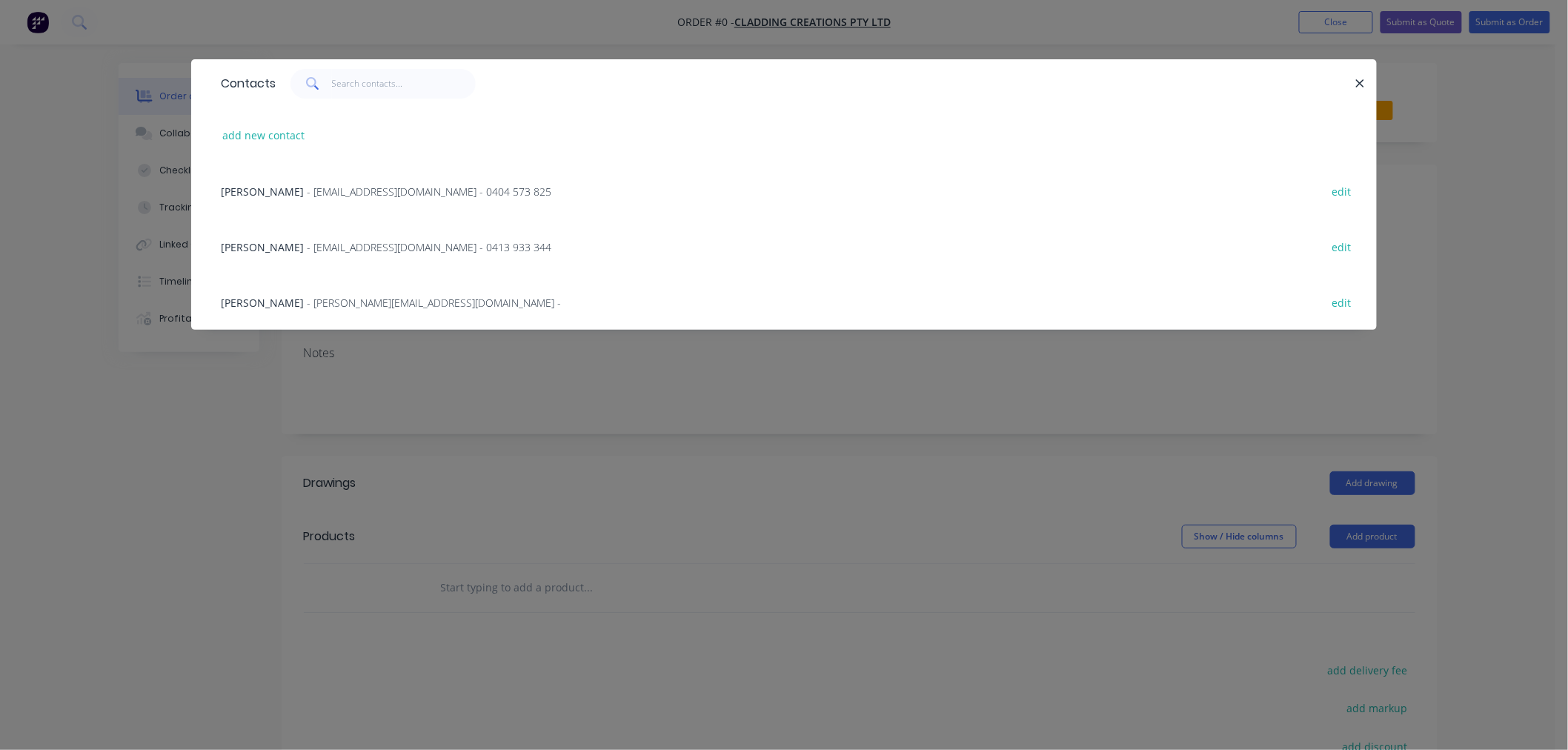
click at [303, 190] on span "Stephanie Salazar" at bounding box center [262, 191] width 83 height 14
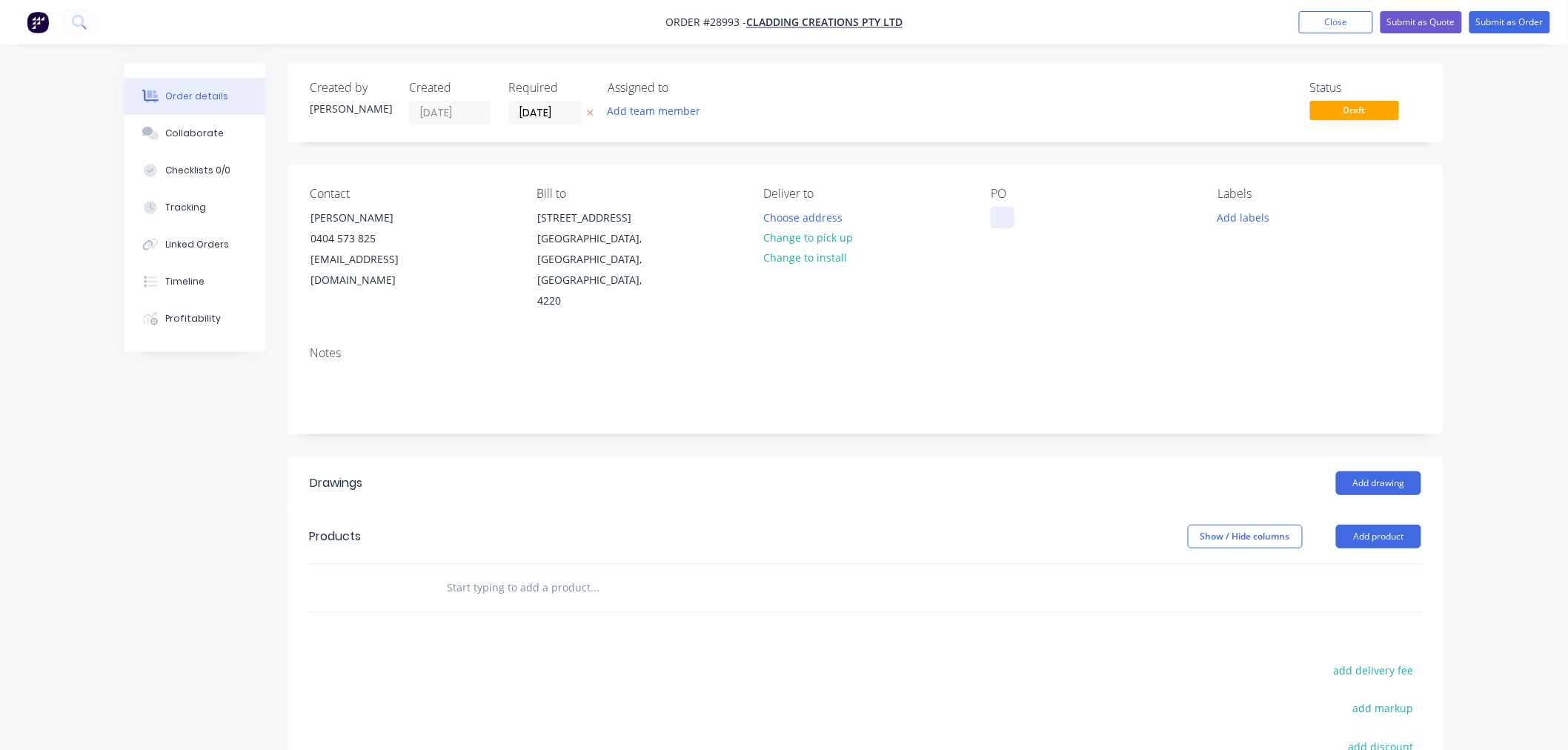
click at [1006, 225] on div at bounding box center [1002, 217] width 24 height 22
click at [1008, 213] on div at bounding box center [1002, 217] width 24 height 22
click at [1385, 524] on button "Add product" at bounding box center [1378, 536] width 85 height 24
click at [1330, 593] on div "Basic product" at bounding box center [1351, 604] width 114 height 22
click at [390, 601] on input "1" at bounding box center [384, 612] width 38 height 22
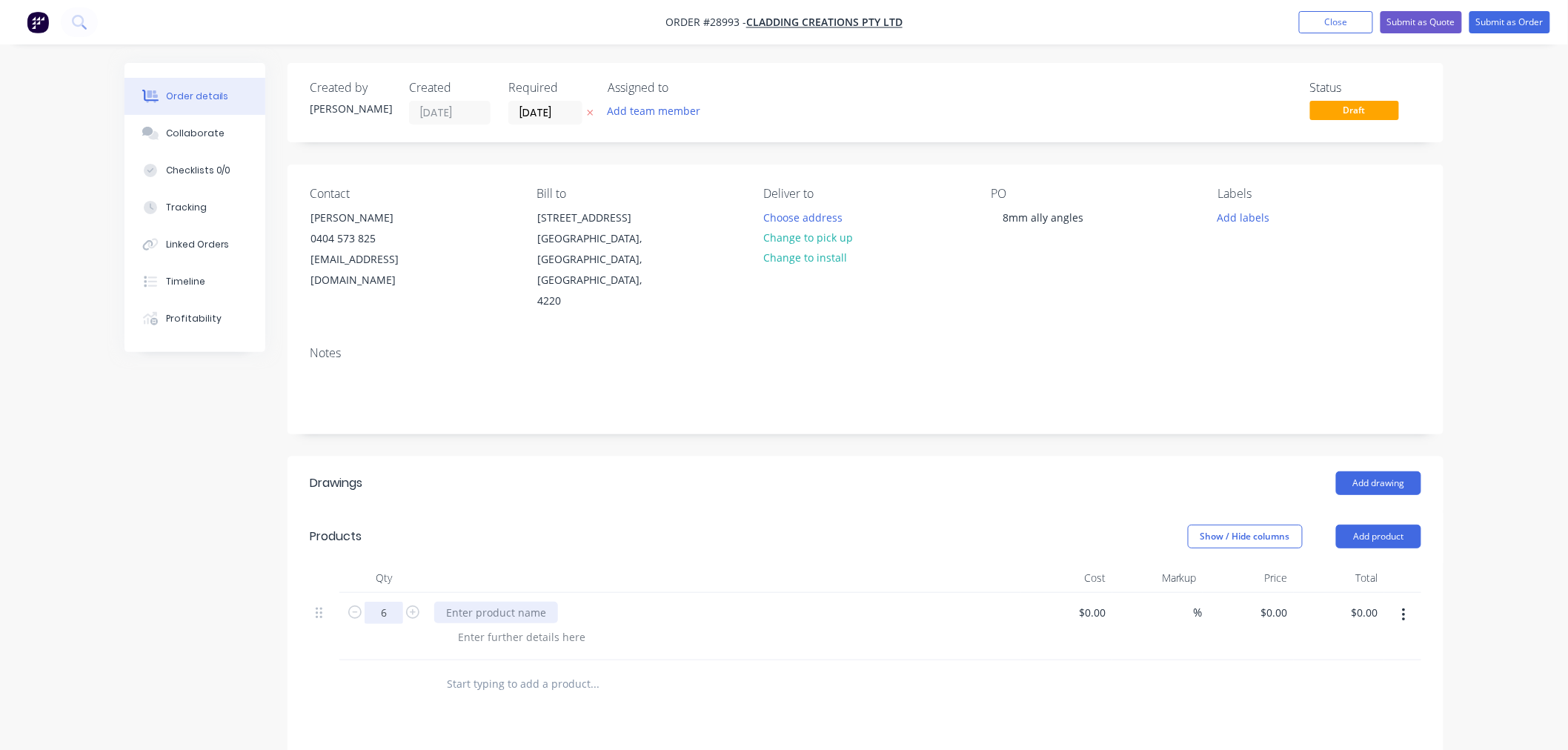
type input "6"
click at [490, 601] on div at bounding box center [495, 612] width 123 height 22
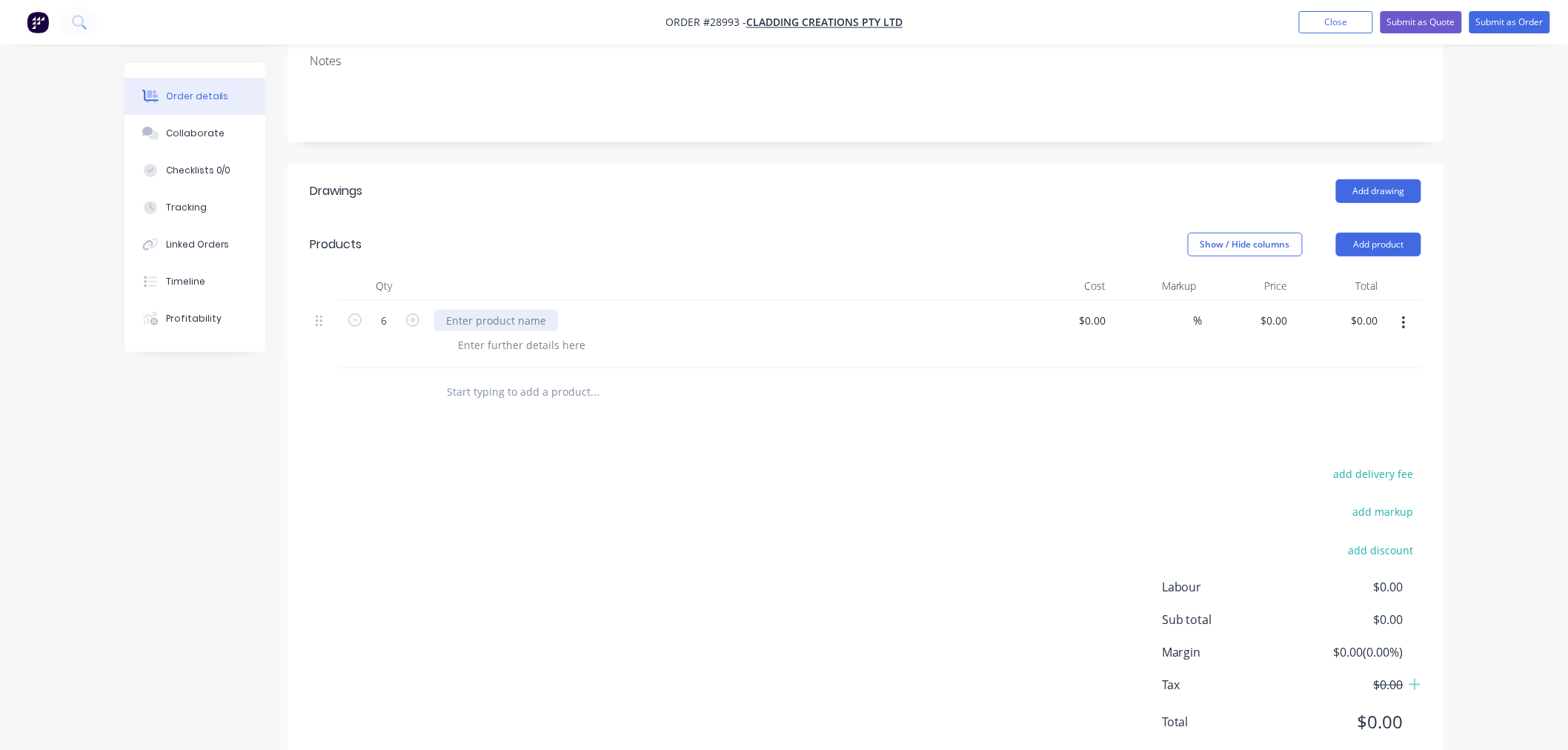
scroll to position [315, 0]
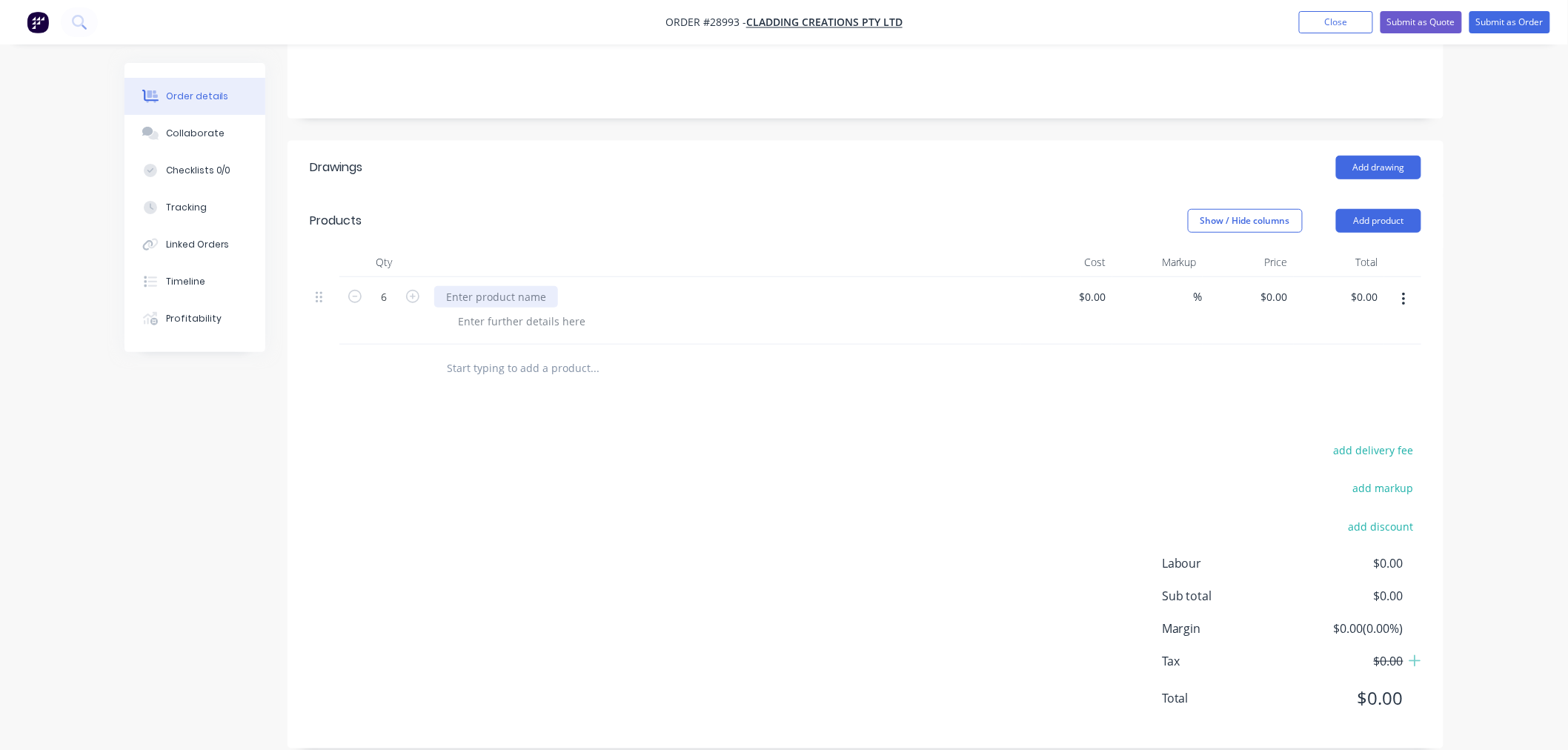
click at [506, 286] on div at bounding box center [495, 297] width 123 height 22
click at [537, 311] on div at bounding box center [521, 322] width 151 height 22
click at [519, 311] on div at bounding box center [521, 322] width 151 height 22
click at [1359, 209] on button "Add product" at bounding box center [1378, 221] width 85 height 24
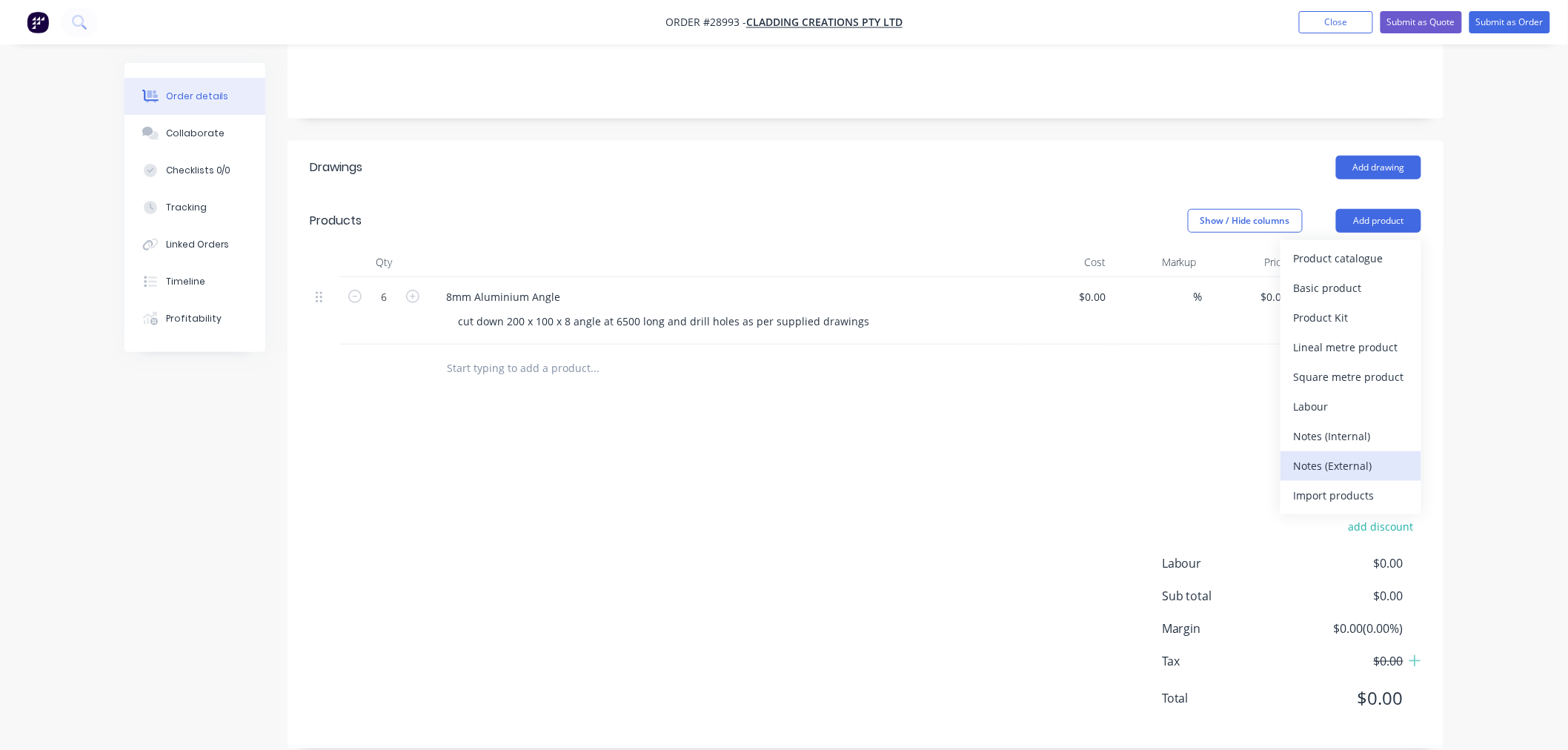
click at [1351, 455] on div "Notes (External)" at bounding box center [1351, 466] width 114 height 22
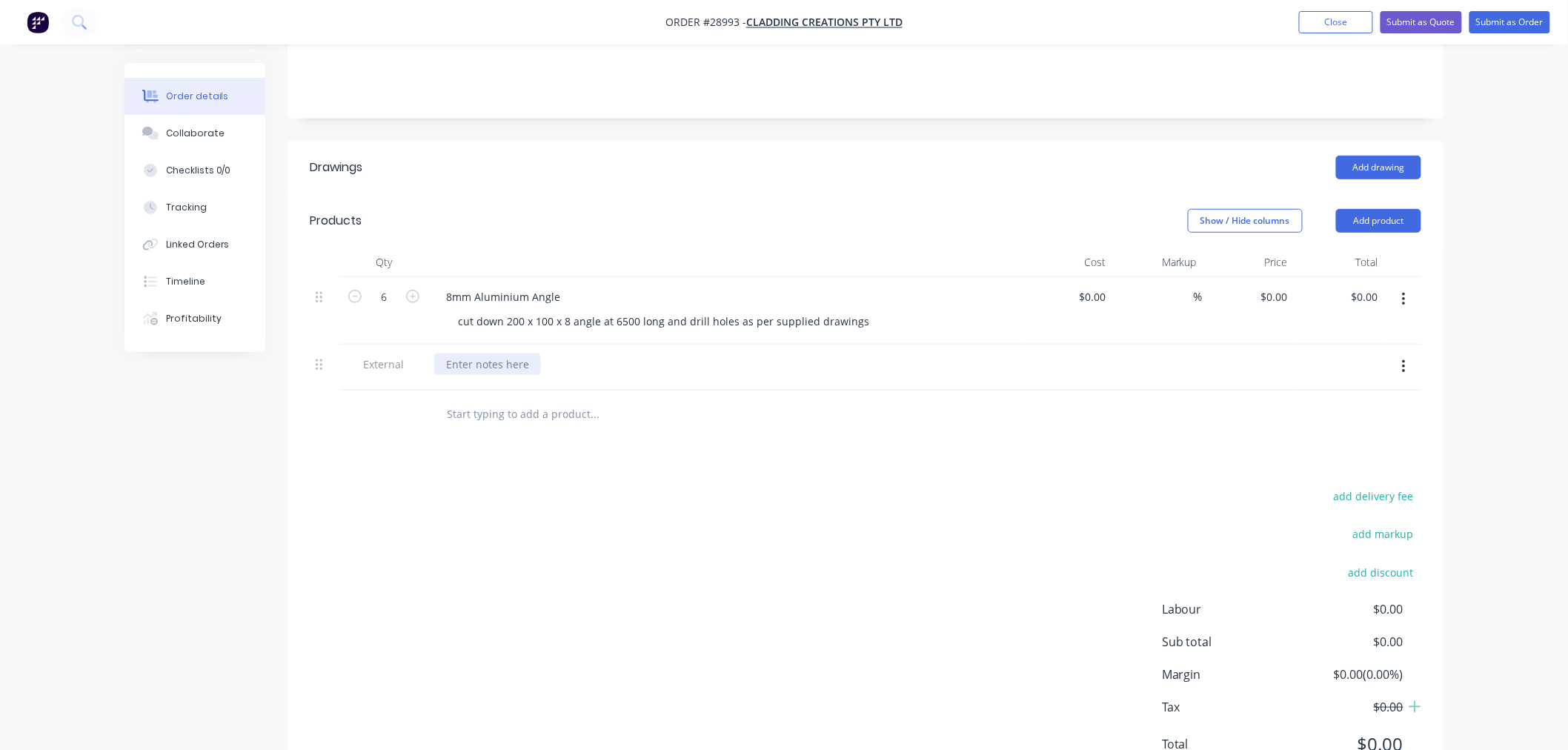
click at [515, 354] on div at bounding box center [487, 364] width 107 height 22
click at [766, 354] on div "Due to lengths this will be completed by use of manual saw and clening edges - …" at bounding box center [683, 364] width 497 height 22
click at [775, 354] on div "Due to lengths this will be completed by use of manual saw and clening edges - …" at bounding box center [683, 364] width 497 height 22
click at [768, 354] on div "Due to lengths this will be completed by use of manual saw and clening edges - …" at bounding box center [683, 364] width 497 height 22
click at [1395, 209] on button "Add product" at bounding box center [1378, 221] width 85 height 24
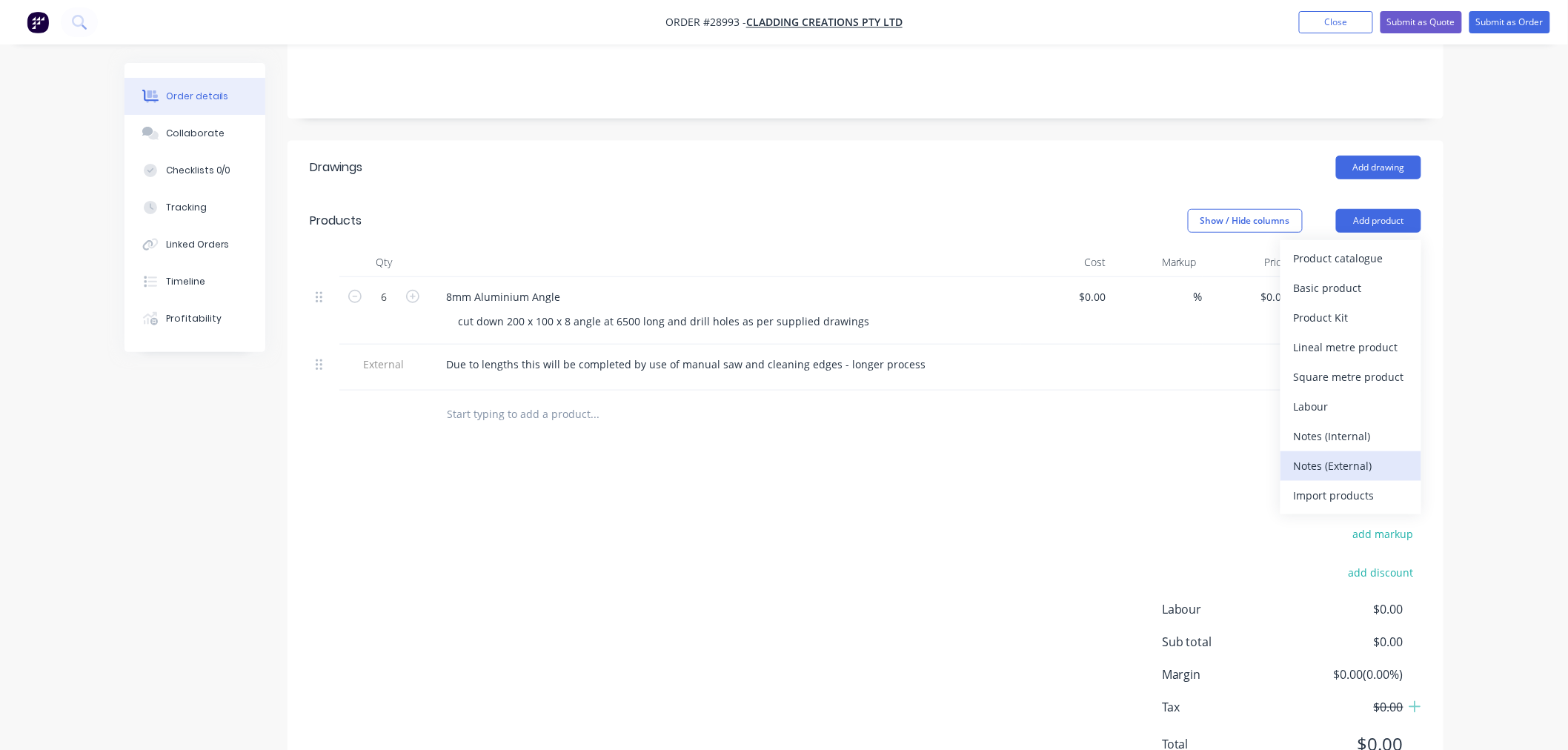
click at [1351, 455] on div "Notes (External)" at bounding box center [1351, 466] width 114 height 22
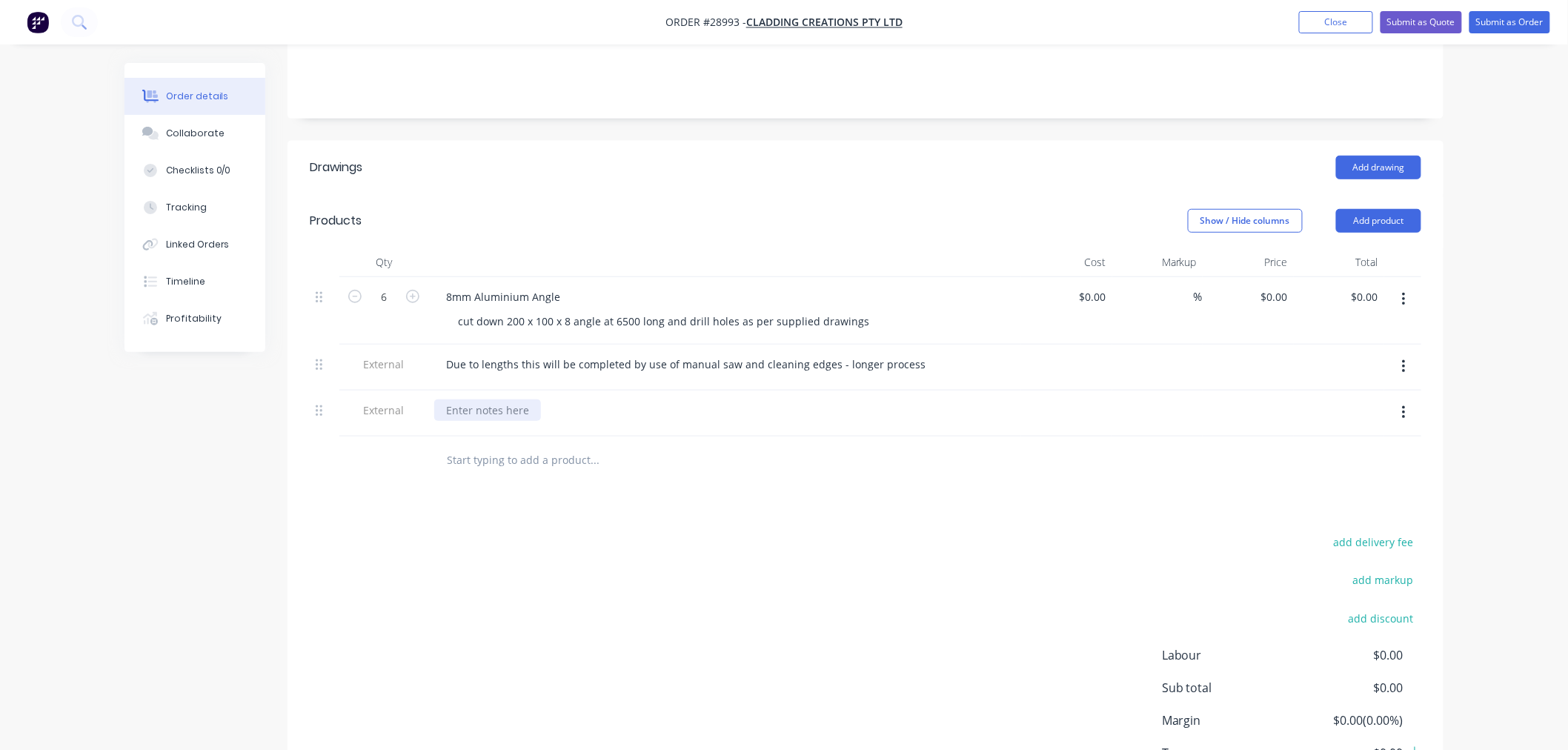
click at [524, 399] on div at bounding box center [487, 410] width 107 height 22
click at [700, 499] on div "Drawings Add drawing Products Show / Hide columns Add product Qty Cost Markup P…" at bounding box center [865, 491] width 1156 height 700
click at [1098, 286] on input at bounding box center [1095, 297] width 34 height 22
type input "$320.00"
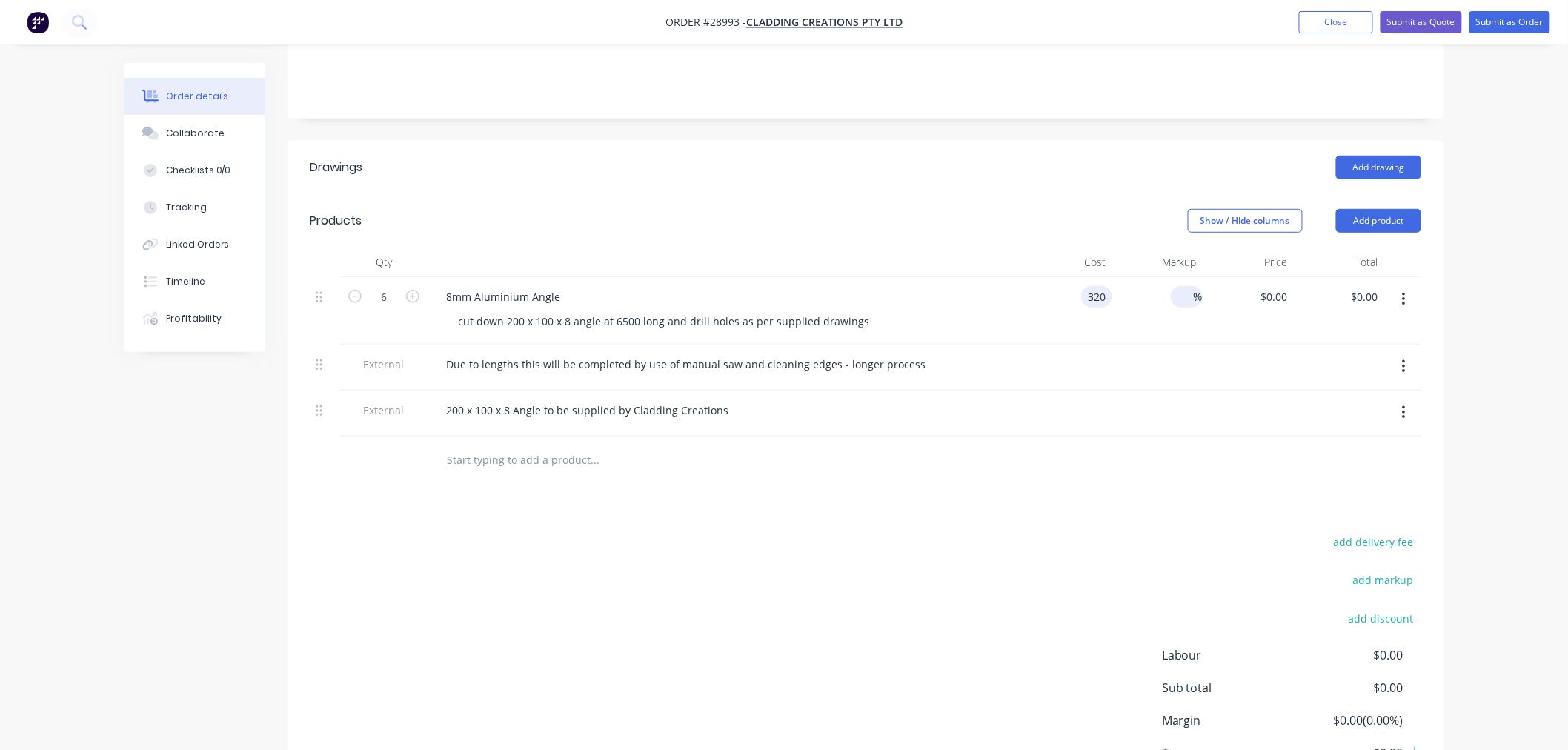
type input "$1,920.00"
click at [1184, 286] on input at bounding box center [1185, 297] width 17 height 22
type input "50"
type input "$480.00"
type input "$2,880.00"
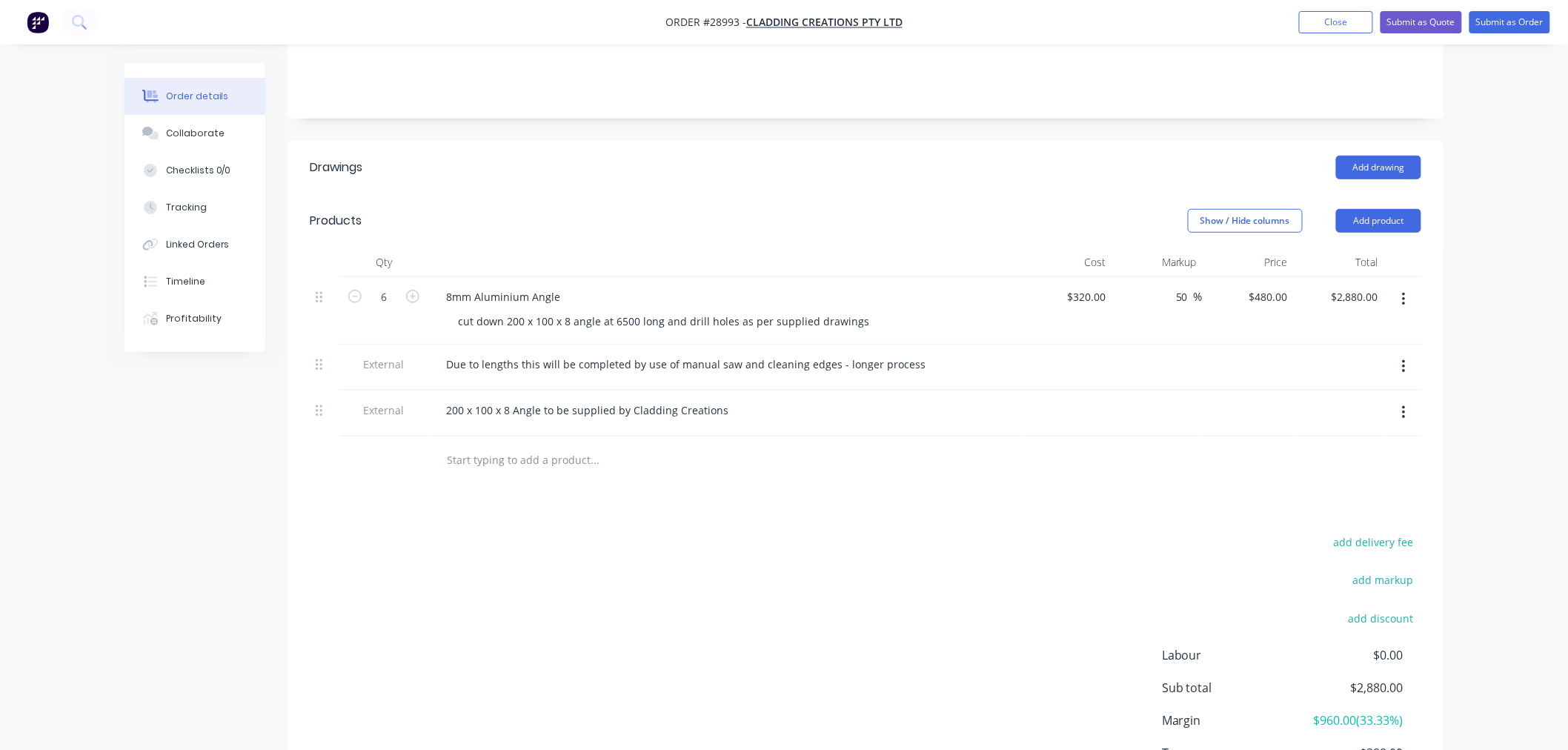
click at [1256, 344] on div at bounding box center [1248, 367] width 91 height 46
click at [1185, 286] on input "50" at bounding box center [1183, 297] width 19 height 22
type input "5"
type input "30"
type input "$416.00"
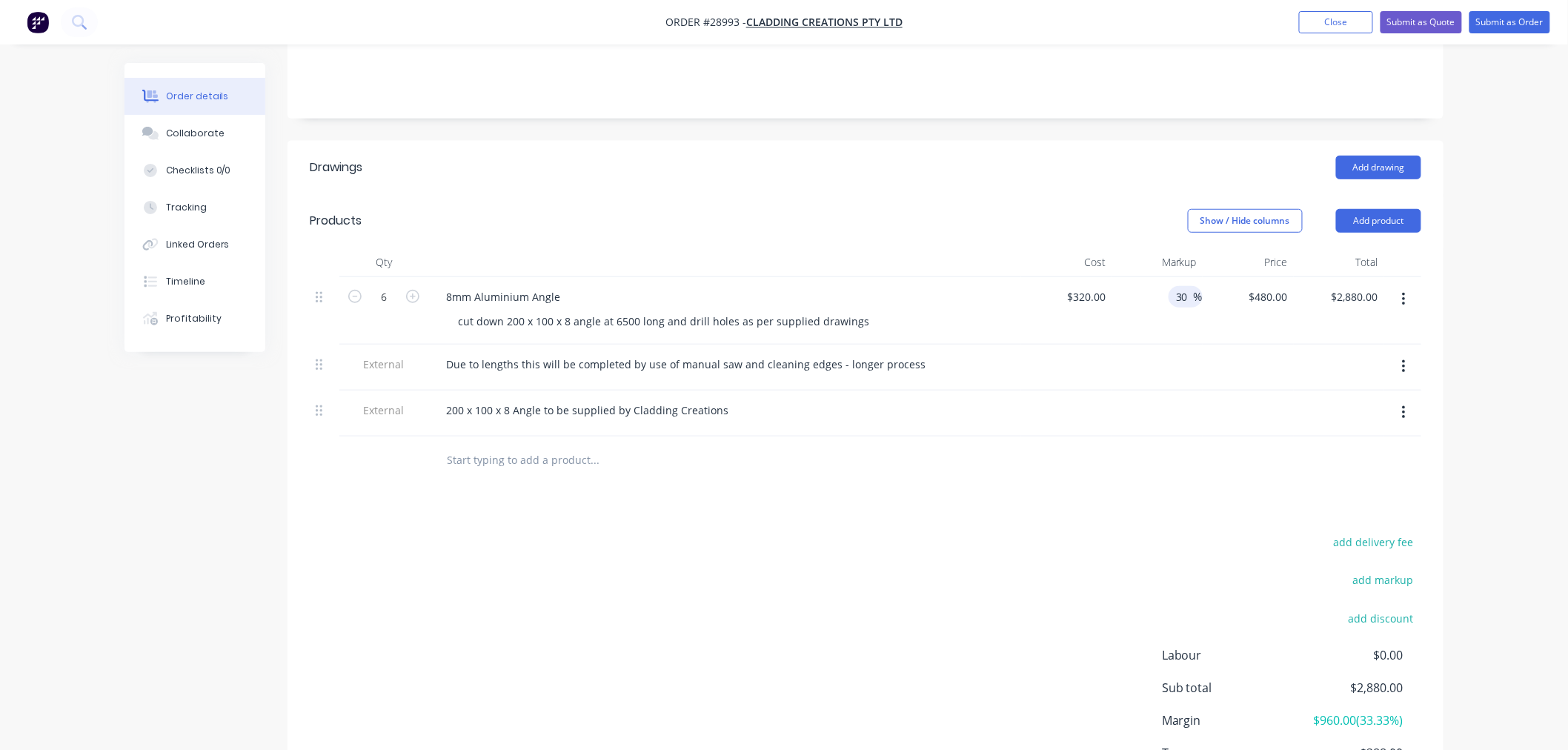
type input "$2,496.00"
click at [1128, 437] on div at bounding box center [865, 460] width 1111 height 48
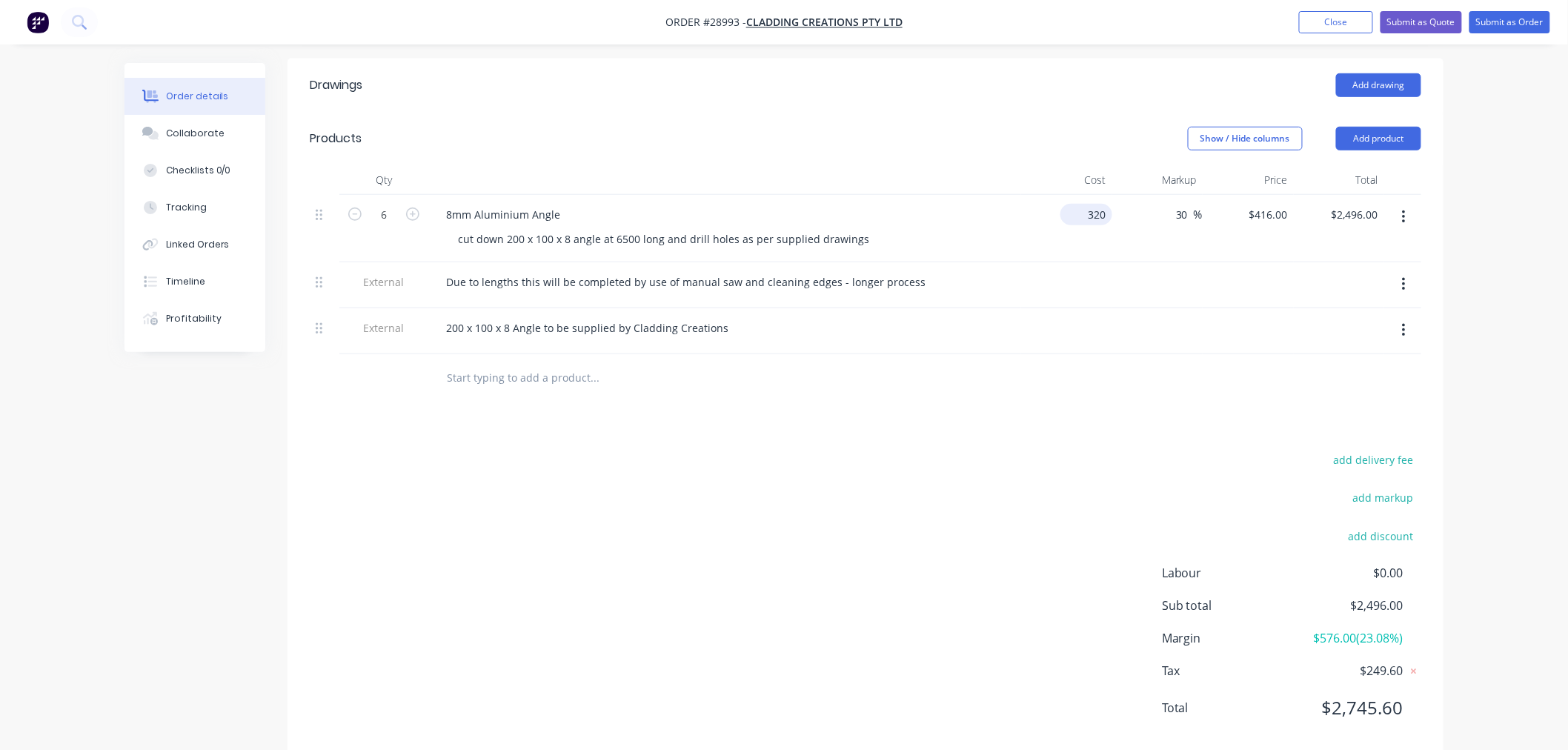
click at [1085, 204] on div "320 $320.00" at bounding box center [1086, 215] width 52 height 22
type input "$336.00"
type input "$436.80"
type input "$2,620.80"
click at [1162, 262] on div at bounding box center [1158, 285] width 91 height 46
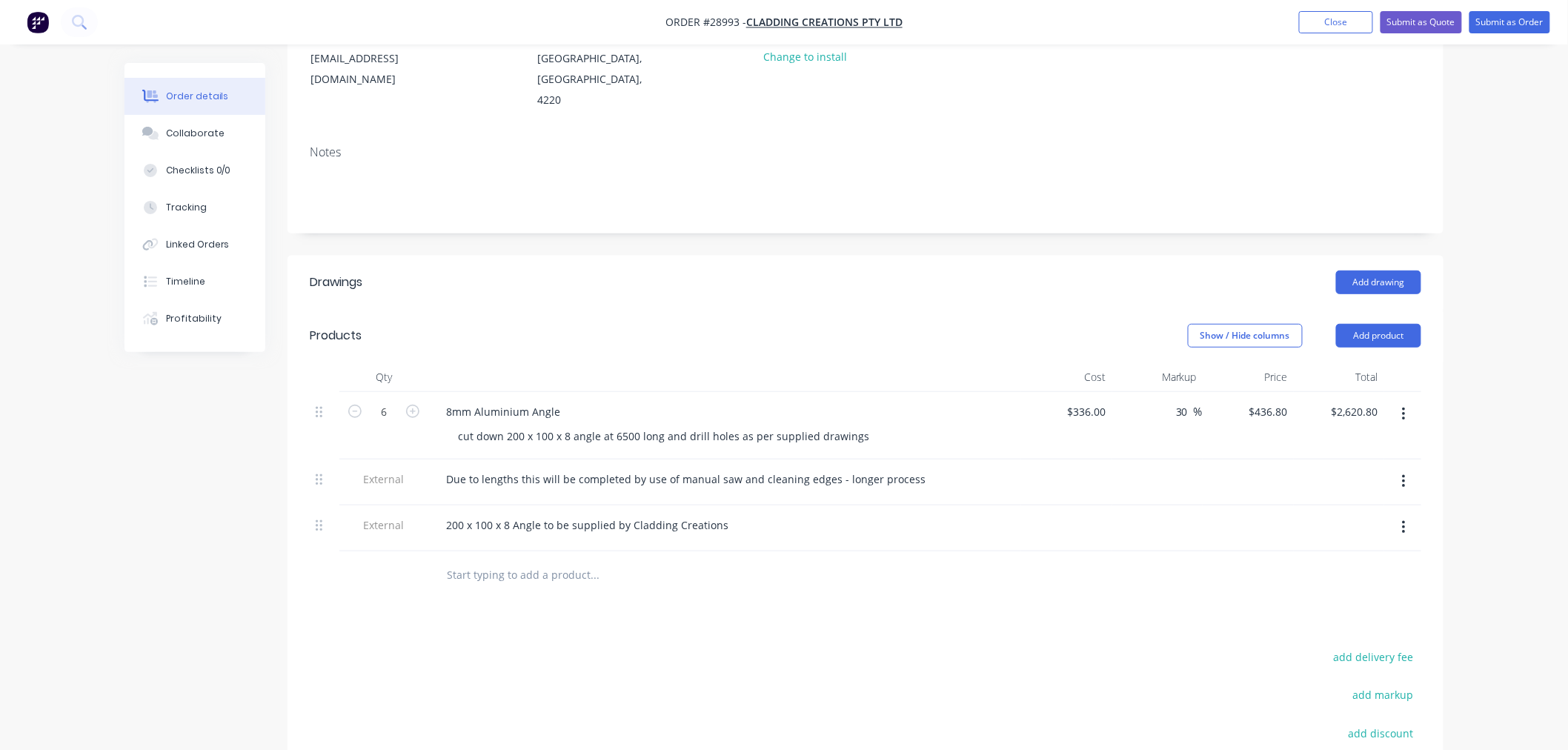
scroll to position [160, 0]
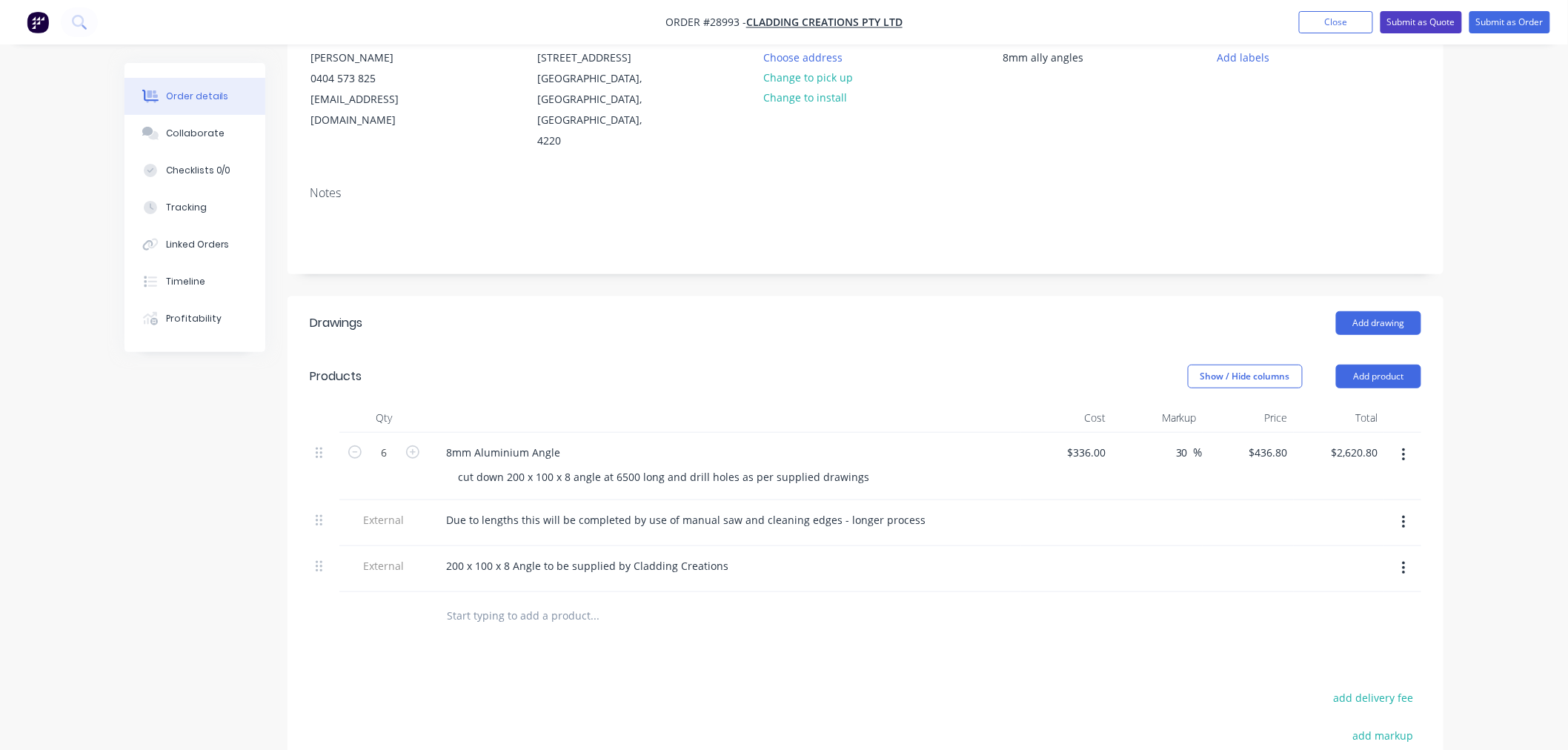
click at [1418, 18] on button "Submit as Quote" at bounding box center [1421, 22] width 81 height 22
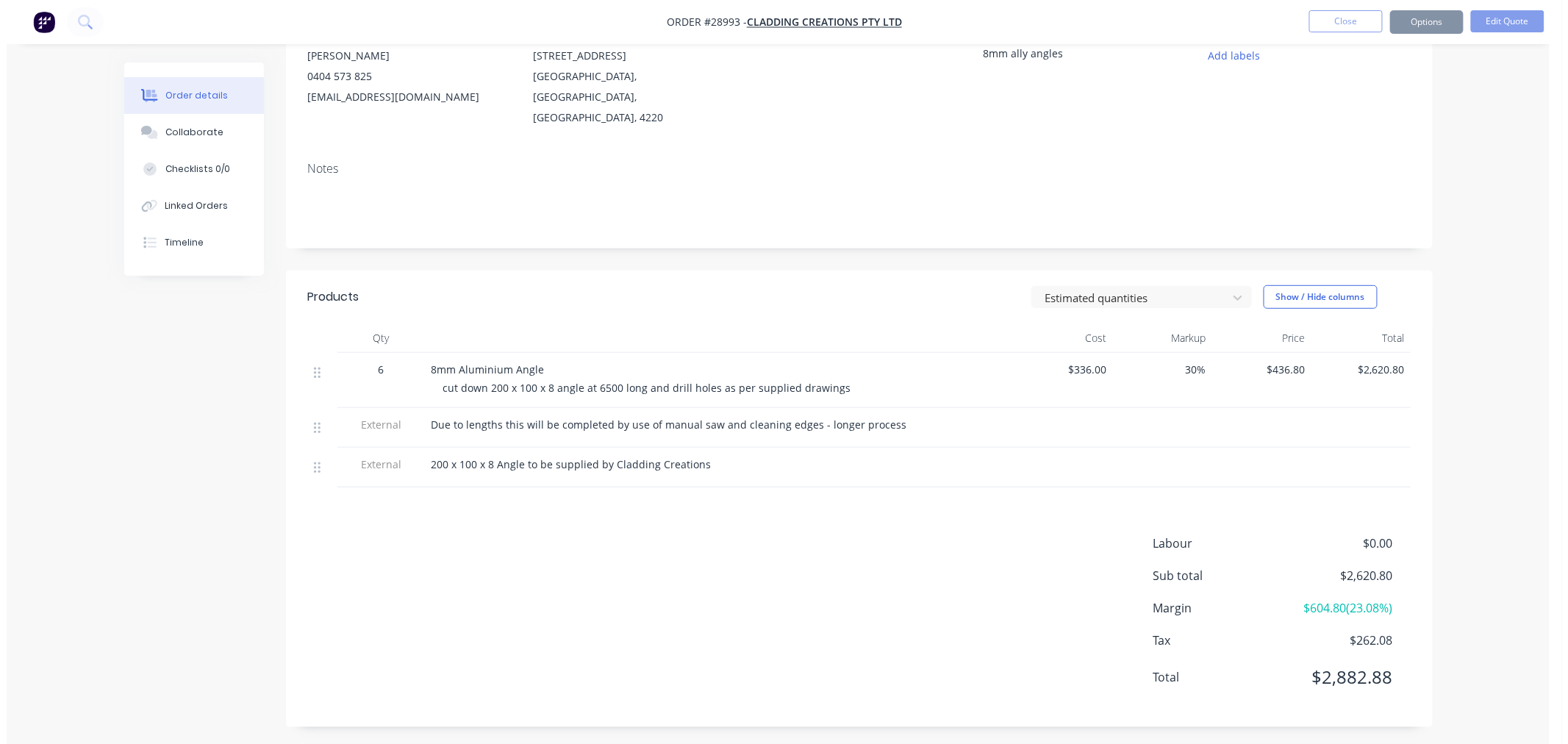
scroll to position [0, 0]
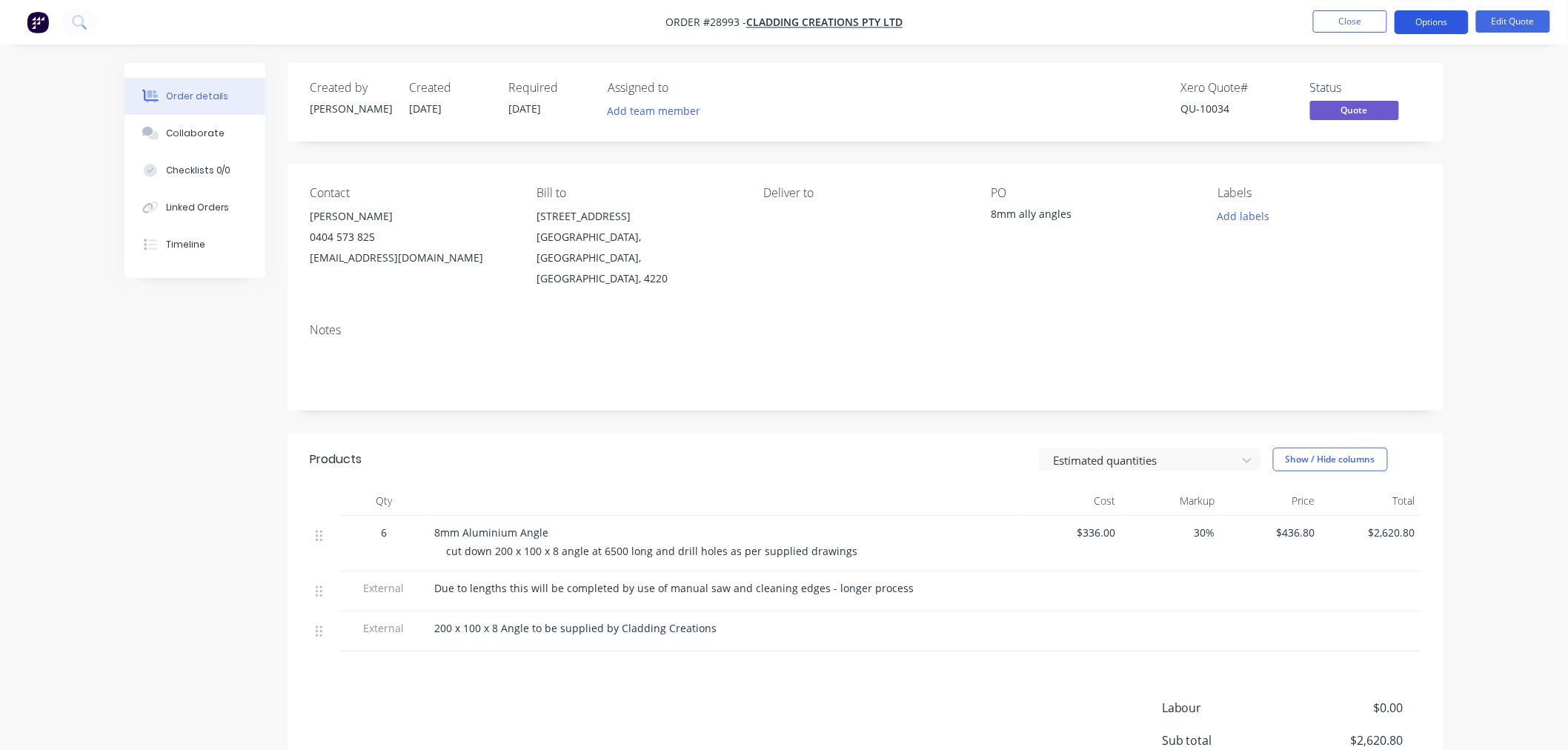
click at [1438, 19] on button "Options" at bounding box center [1431, 22] width 74 height 24
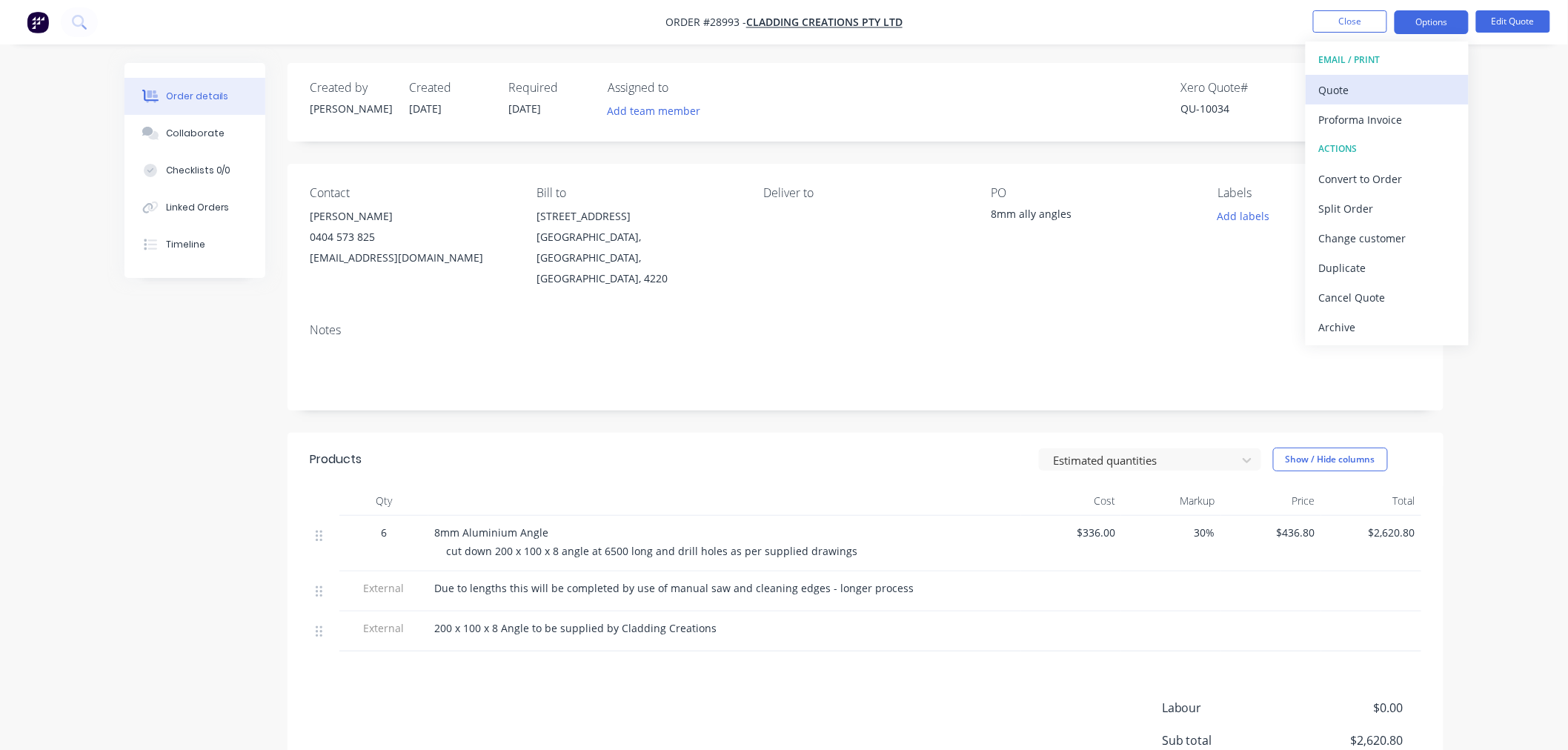
click at [1385, 98] on div "Quote" at bounding box center [1386, 90] width 136 height 22
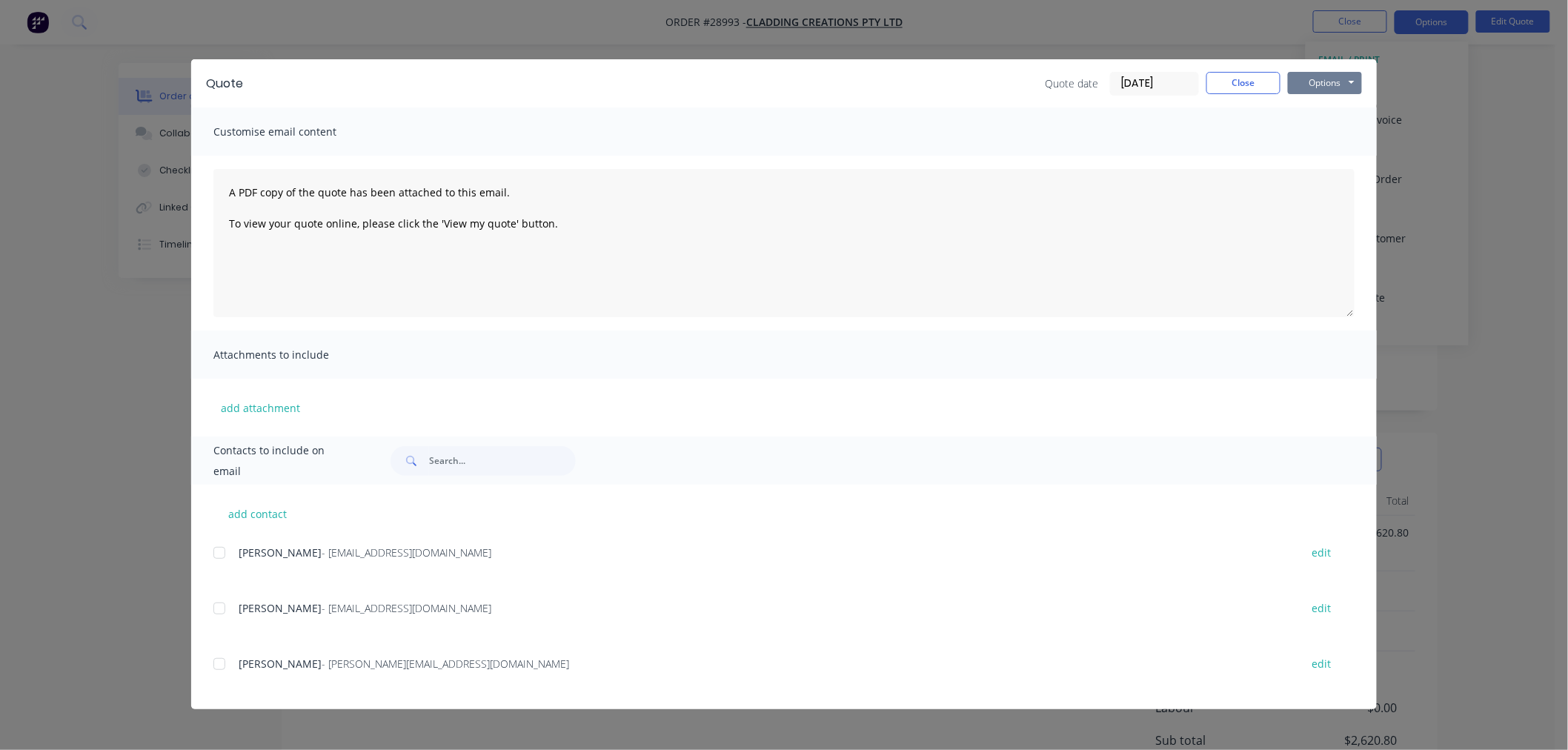
click at [1343, 79] on button "Options" at bounding box center [1324, 83] width 74 height 22
click at [1309, 142] on button "Print" at bounding box center [1335, 133] width 95 height 25
click at [1228, 78] on button "Close" at bounding box center [1243, 83] width 74 height 22
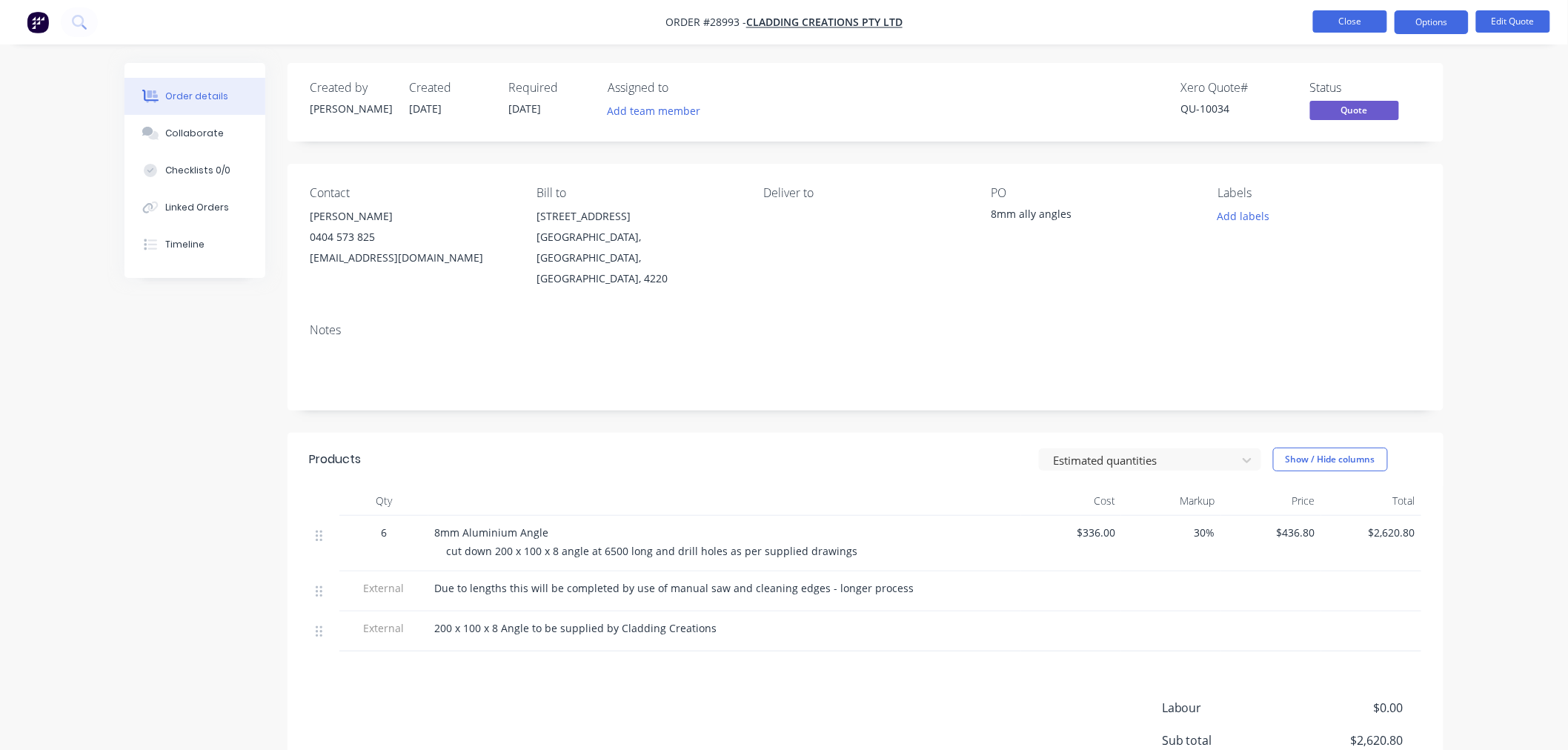
click at [1334, 14] on button "Close" at bounding box center [1350, 21] width 74 height 22
click at [1346, 11] on button "Close" at bounding box center [1350, 21] width 74 height 22
